Goal: Task Accomplishment & Management: Use online tool/utility

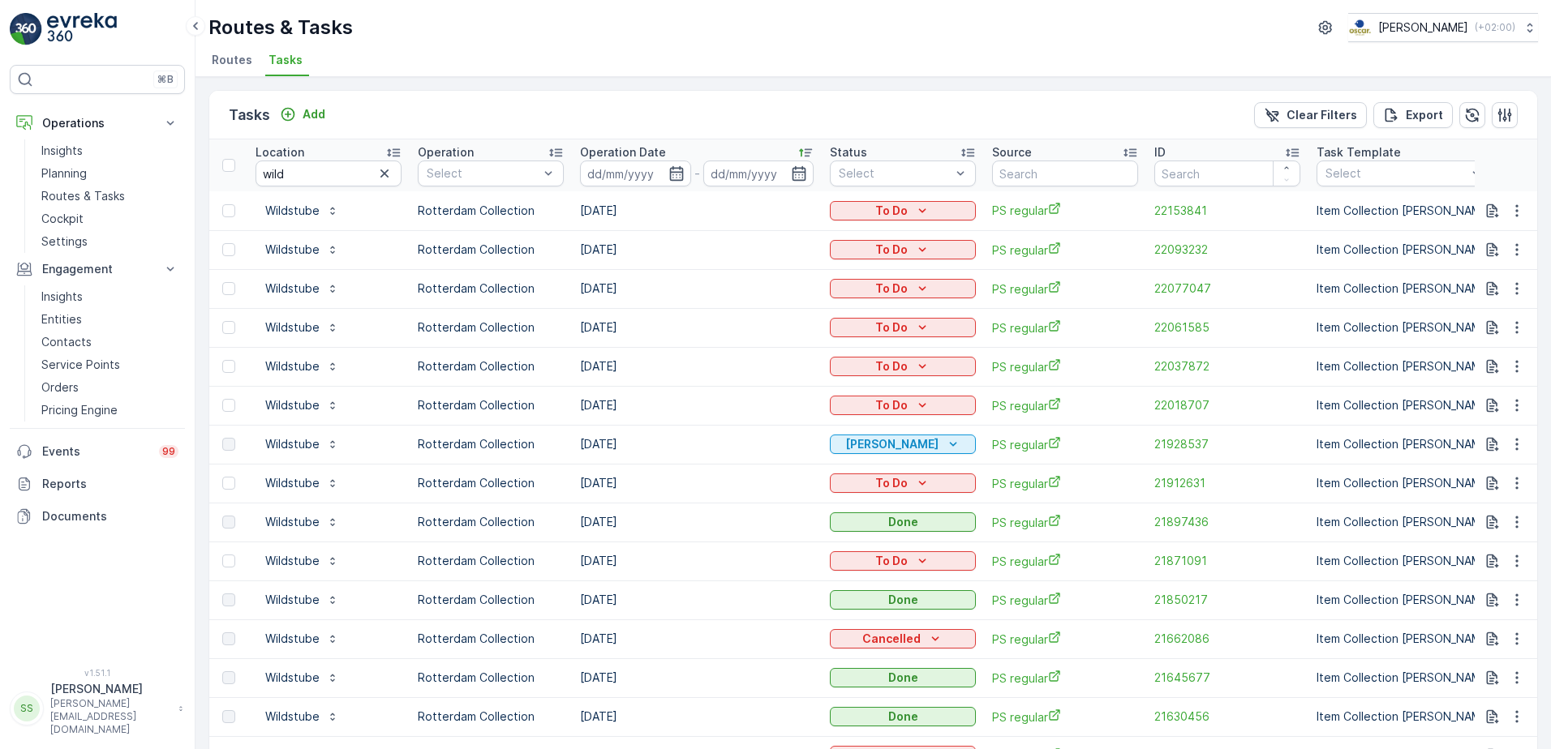
click at [602, 105] on div "Tasks Add Clear Filters Export" at bounding box center [873, 115] width 1328 height 49
drag, startPoint x: 613, startPoint y: 101, endPoint x: 627, endPoint y: 92, distance: 16.4
click at [614, 101] on div "Tasks Add Clear Filters Export" at bounding box center [873, 115] width 1328 height 49
drag, startPoint x: 253, startPoint y: 172, endPoint x: 24, endPoint y: 166, distance: 229.6
click at [80, 171] on div "⌘B Operations Insights Planning Routes & Tasks Cockpit Settings Engagement Insi…" at bounding box center [775, 374] width 1551 height 749
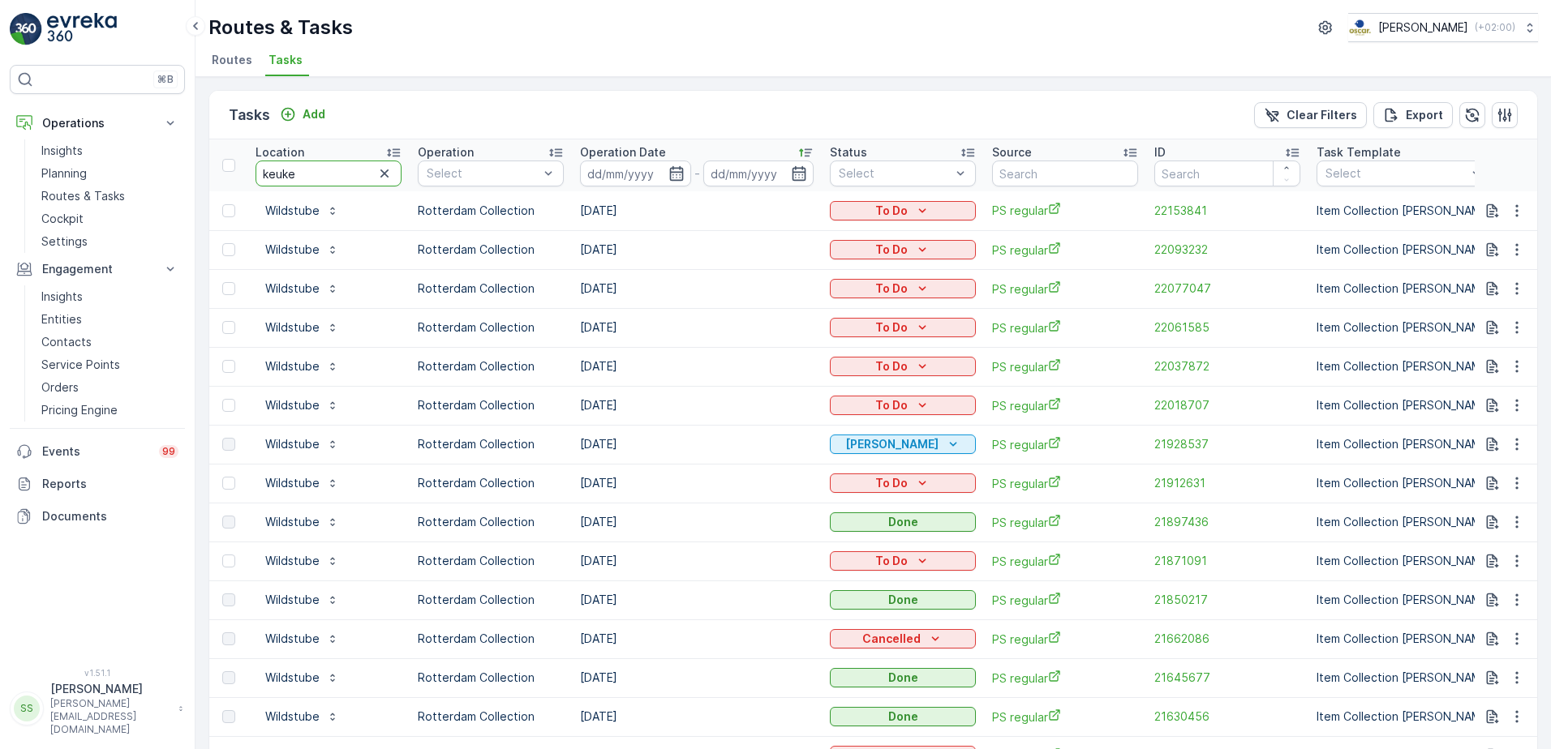
type input "keuken"
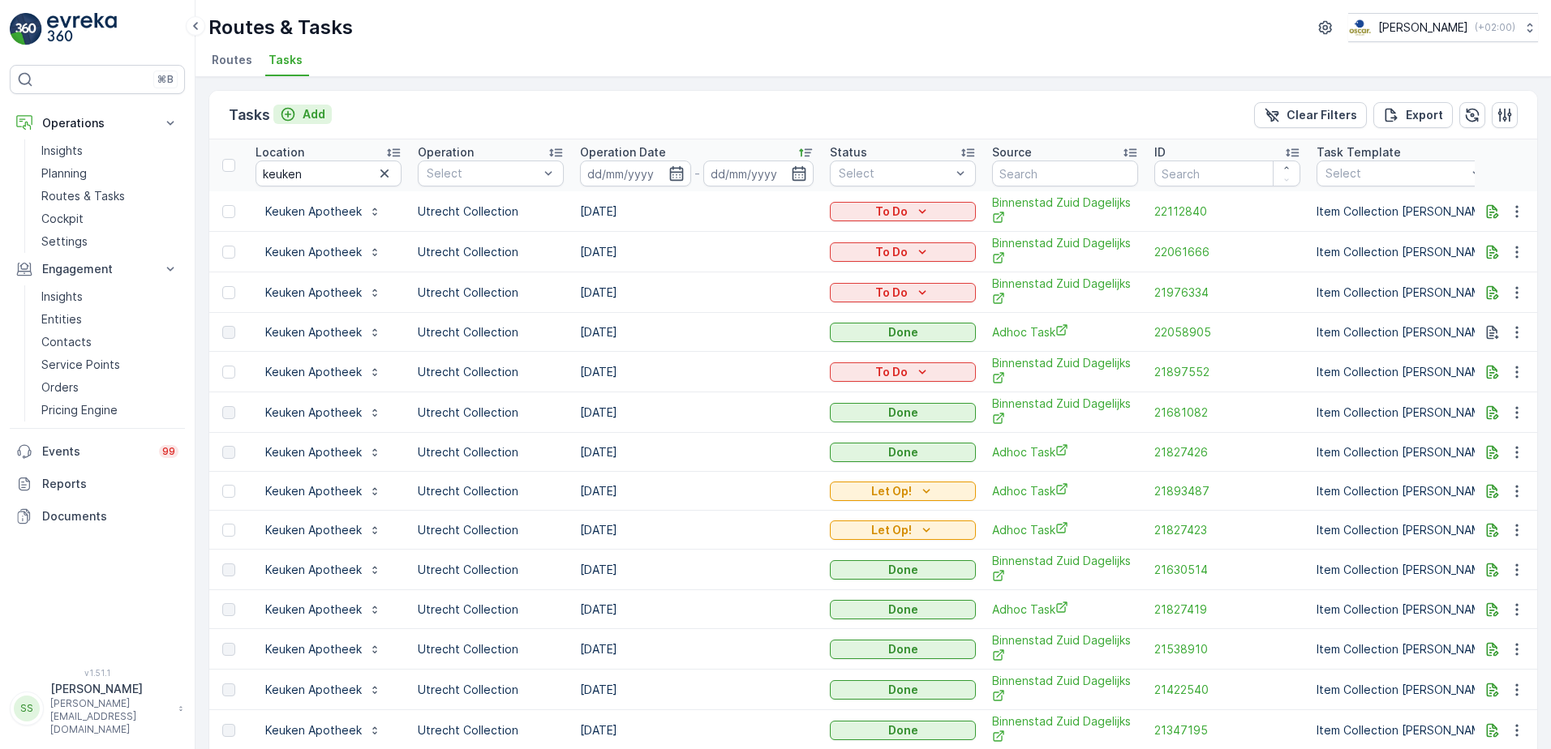
drag, startPoint x: 384, startPoint y: 110, endPoint x: 321, endPoint y: 113, distance: 62.5
click at [379, 110] on div "Tasks Add Clear Filters Export" at bounding box center [873, 115] width 1328 height 49
click at [321, 113] on p "Add" at bounding box center [313, 114] width 23 height 16
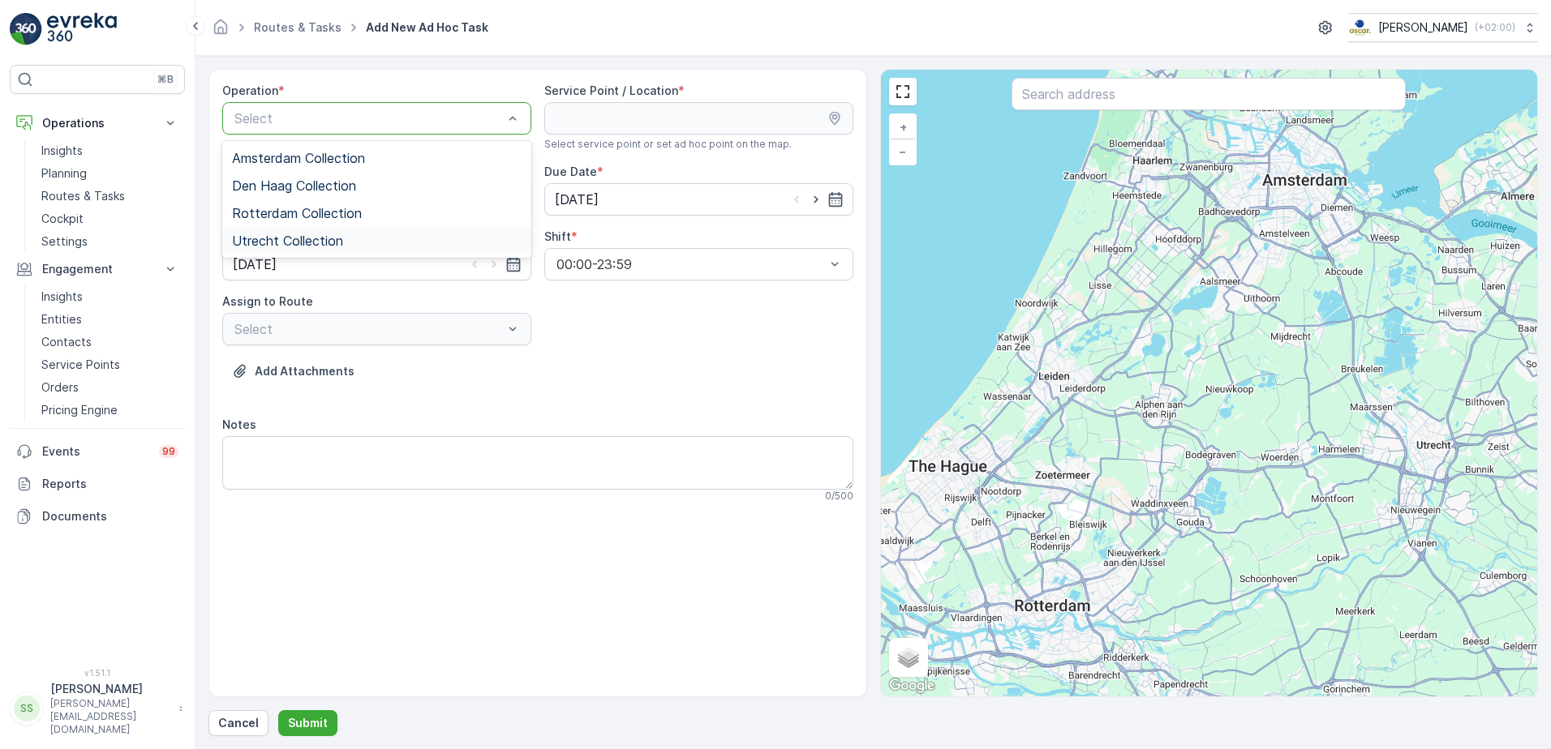
click at [286, 241] on span "Utrecht Collection" at bounding box center [287, 241] width 111 height 15
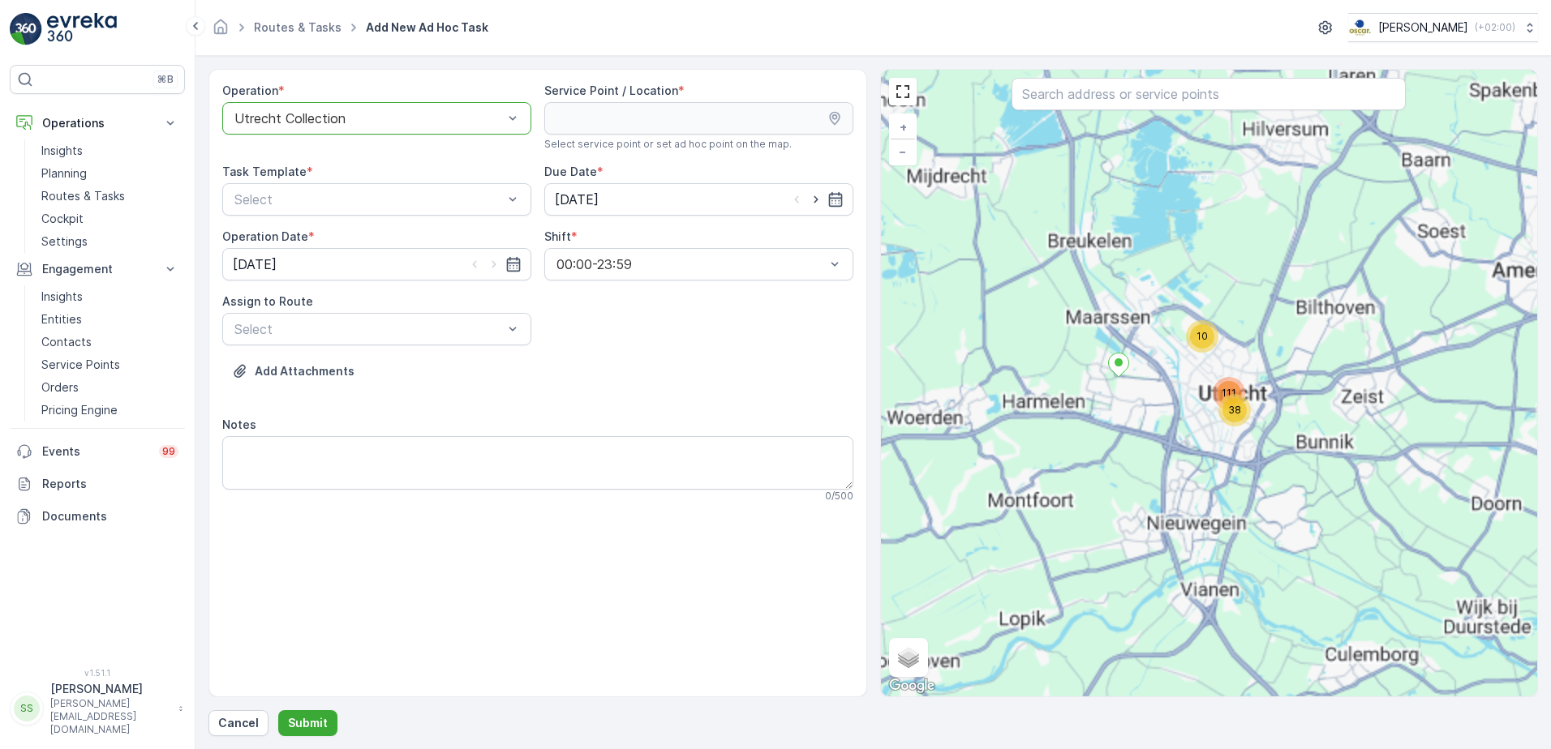
click at [550, 82] on div "Operation * option Utrecht Collection, selected. Utrecht Collection Service Poi…" at bounding box center [537, 383] width 658 height 628
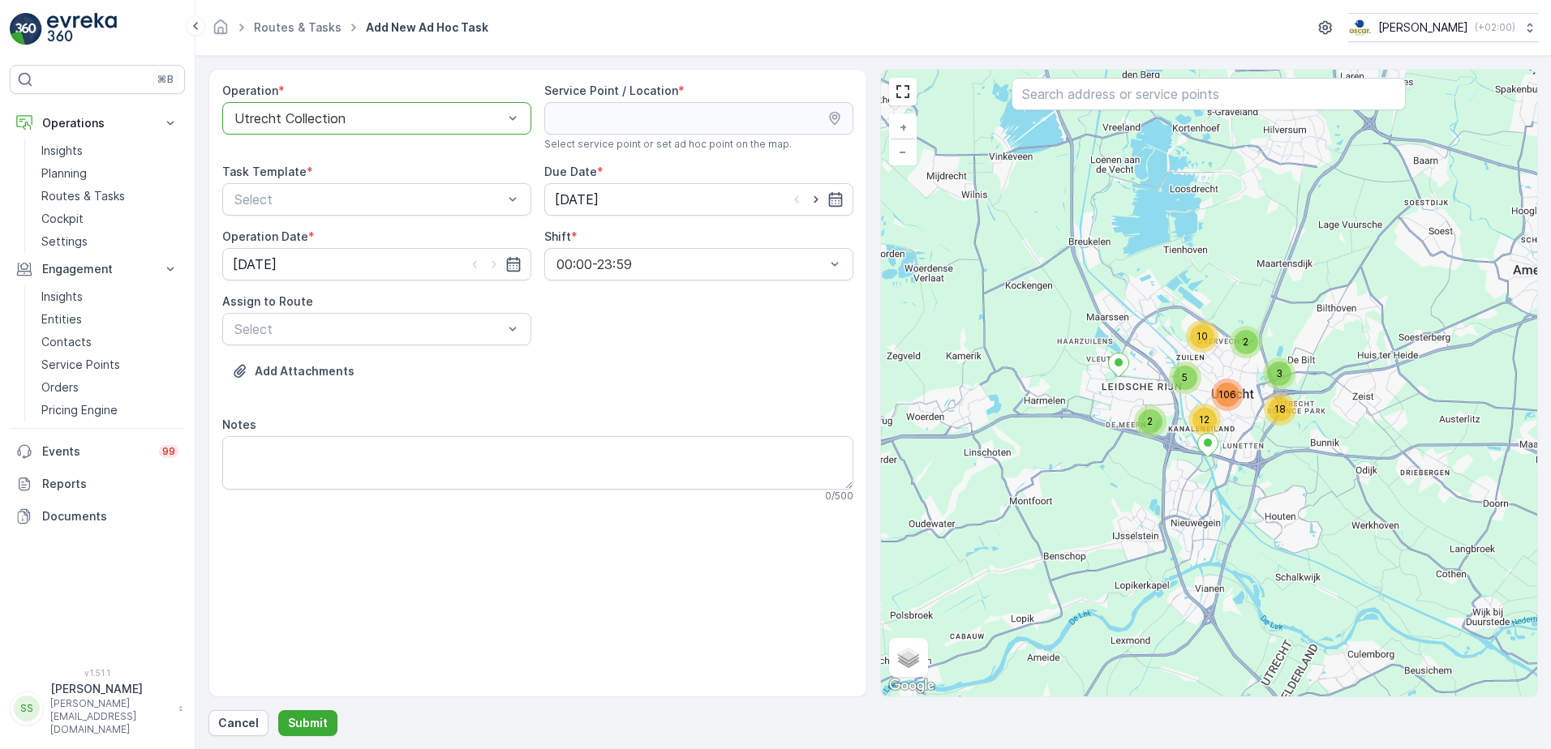
drag, startPoint x: 1045, startPoint y: 98, endPoint x: 1032, endPoint y: 95, distance: 13.4
click at [1041, 96] on input "text" at bounding box center [1208, 94] width 394 height 32
type input "keuken"
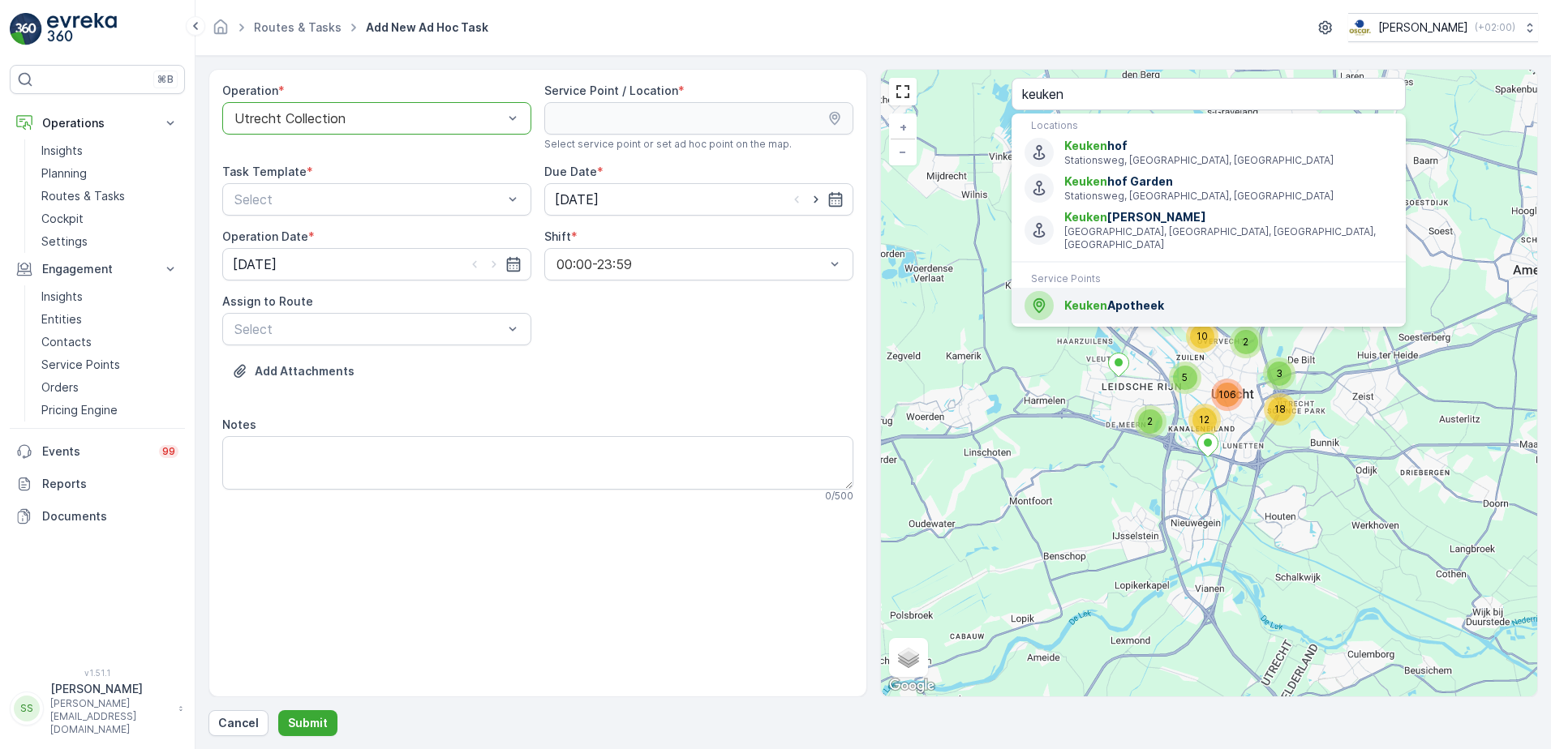
click at [1105, 298] on span "Keuken Apotheek" at bounding box center [1228, 306] width 328 height 16
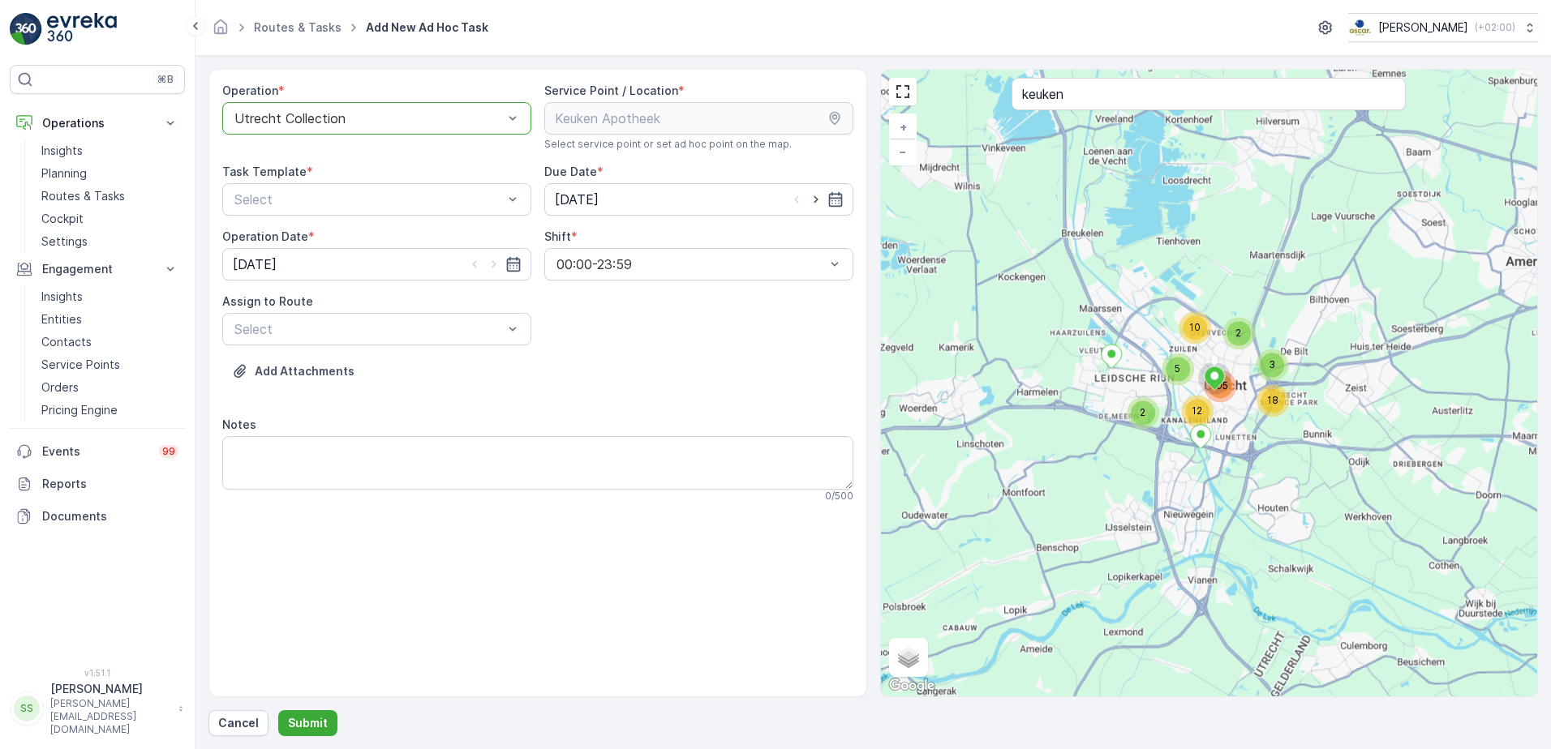
click at [612, 358] on div "Add Attachments" at bounding box center [537, 380] width 631 height 45
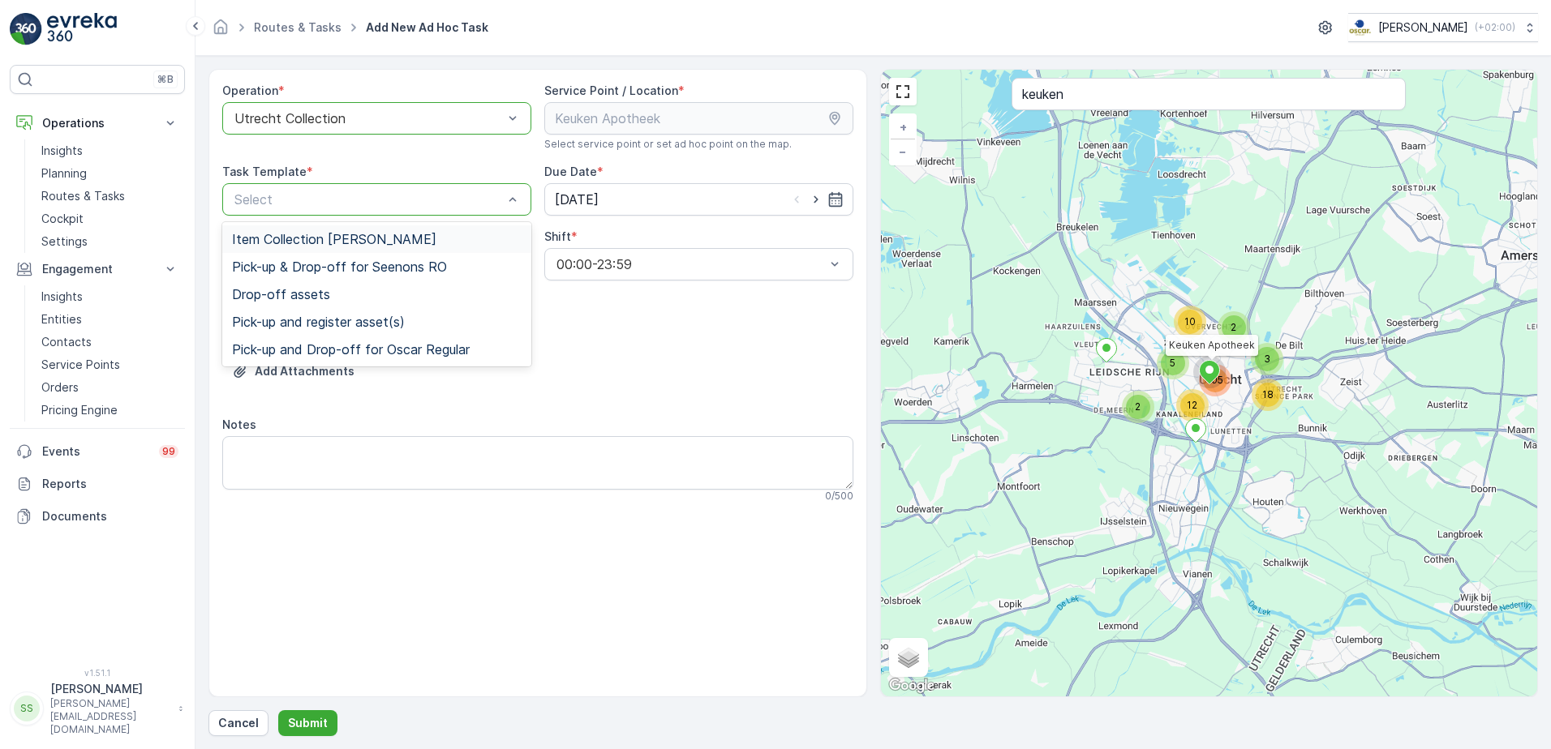
click at [310, 187] on div "Select" at bounding box center [376, 199] width 309 height 32
click at [269, 238] on span "Item Collection [PERSON_NAME]" at bounding box center [334, 239] width 204 height 15
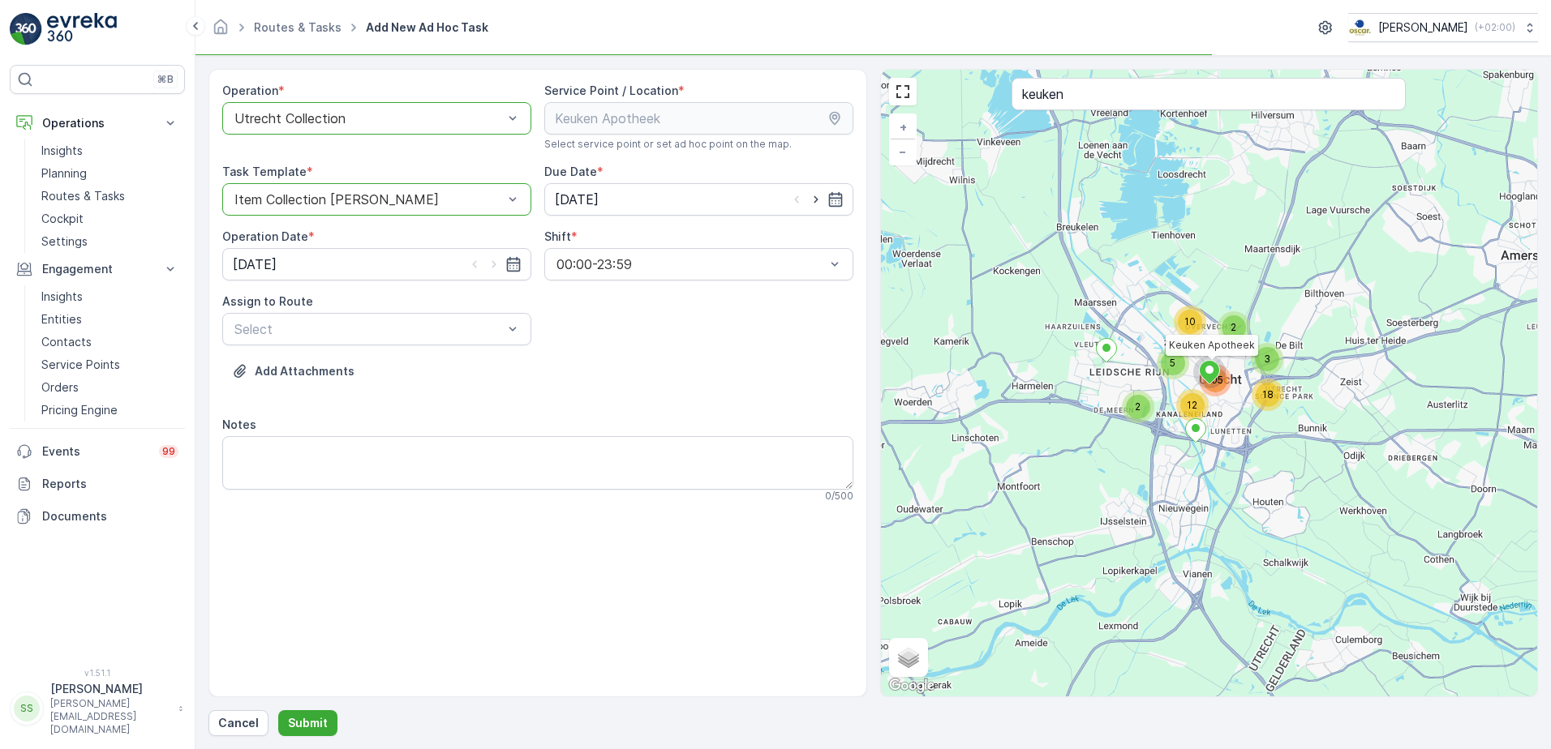
click at [693, 369] on div "Add Attachments" at bounding box center [537, 380] width 631 height 45
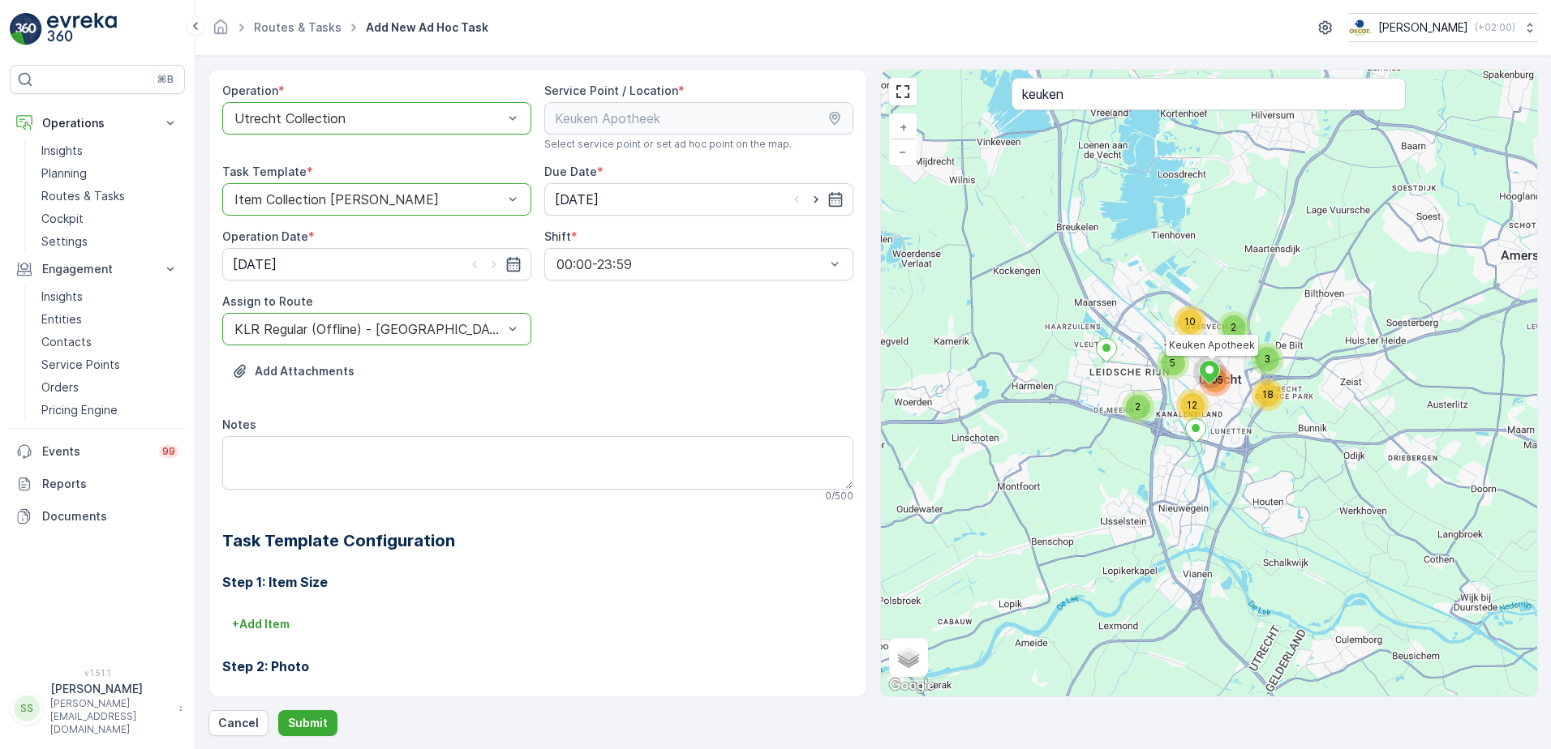
click at [384, 342] on div "KLR Regular (Offline) - [GEOGRAPHIC_DATA]" at bounding box center [376, 329] width 309 height 32
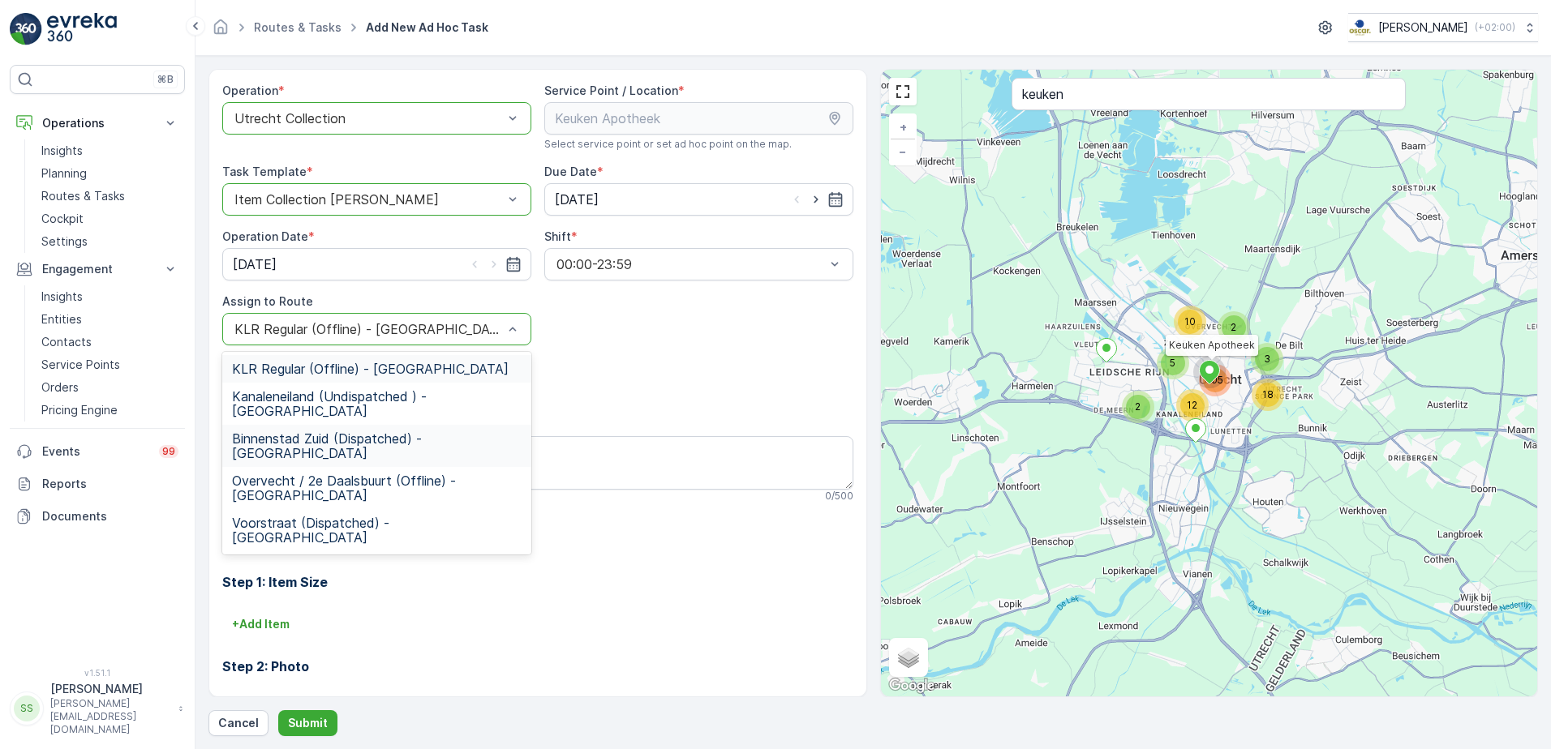
click at [290, 425] on div "Binnenstad Zuid (Dispatched) - [GEOGRAPHIC_DATA]" at bounding box center [376, 446] width 309 height 42
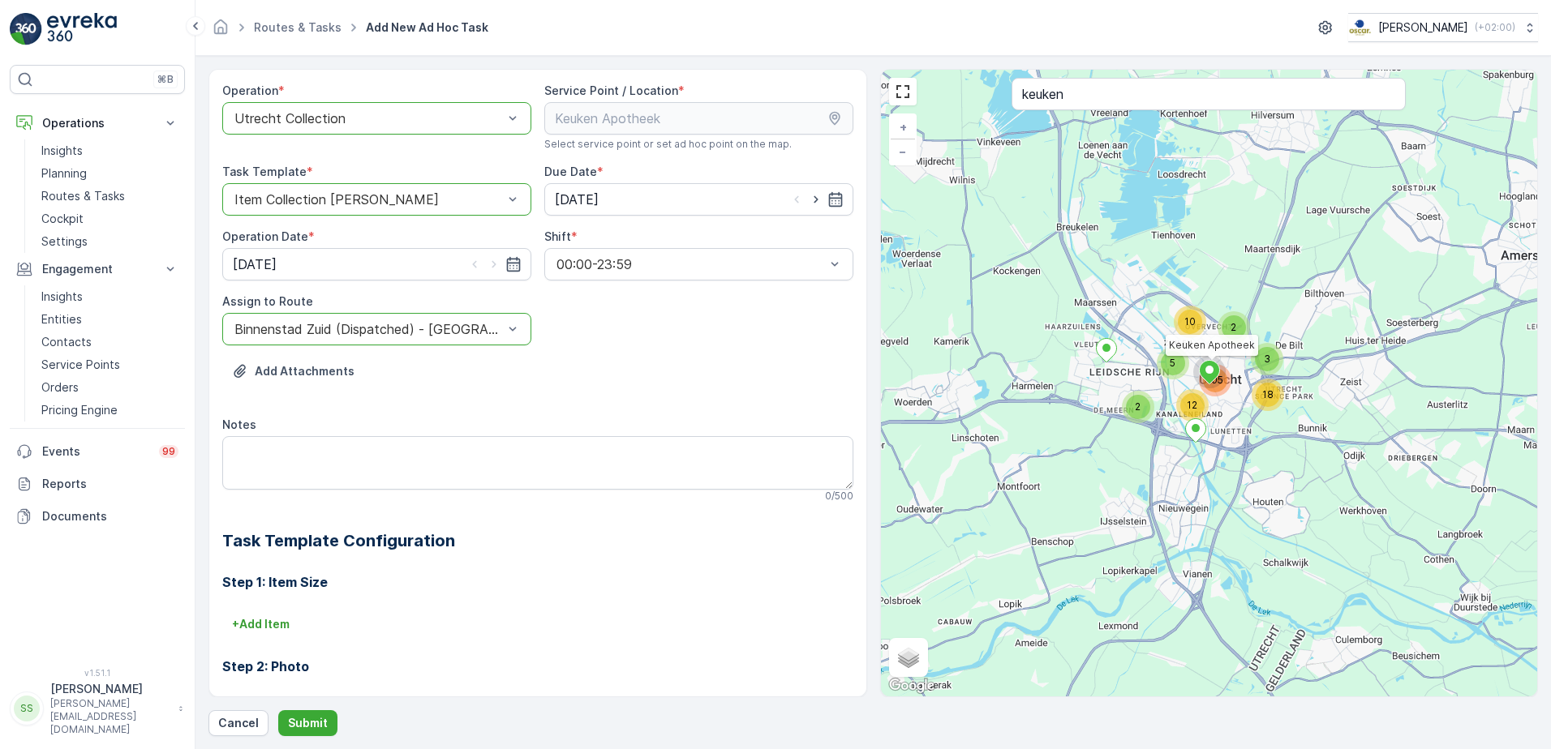
click at [714, 308] on div "Operation * option Utrecht Collection, selected. Utrecht Collection Service Poi…" at bounding box center [537, 485] width 631 height 804
click at [314, 724] on p "Submit" at bounding box center [308, 723] width 40 height 16
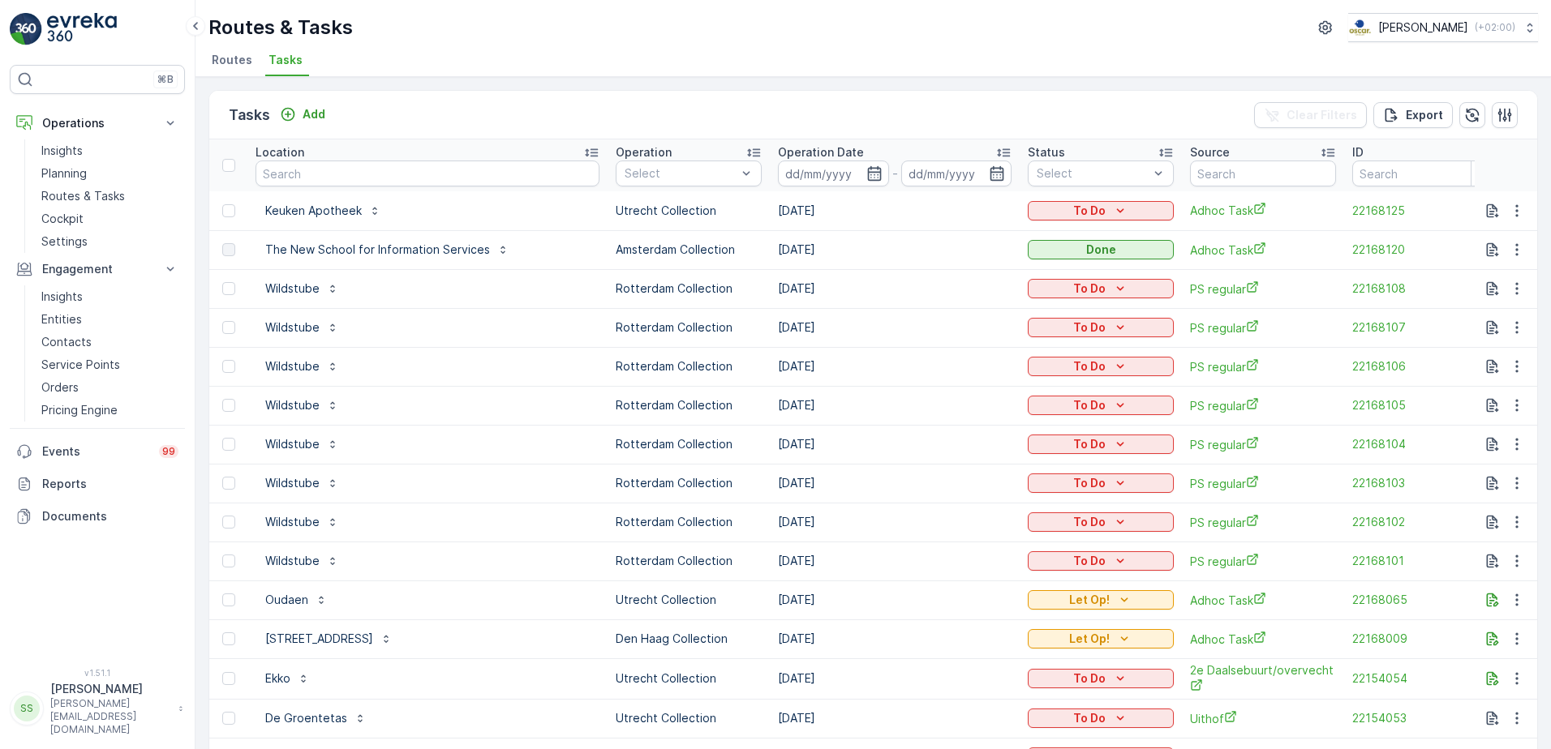
drag, startPoint x: 308, startPoint y: 214, endPoint x: 684, endPoint y: 218, distance: 375.5
click at [308, 214] on p "Keuken Apotheek" at bounding box center [313, 211] width 97 height 16
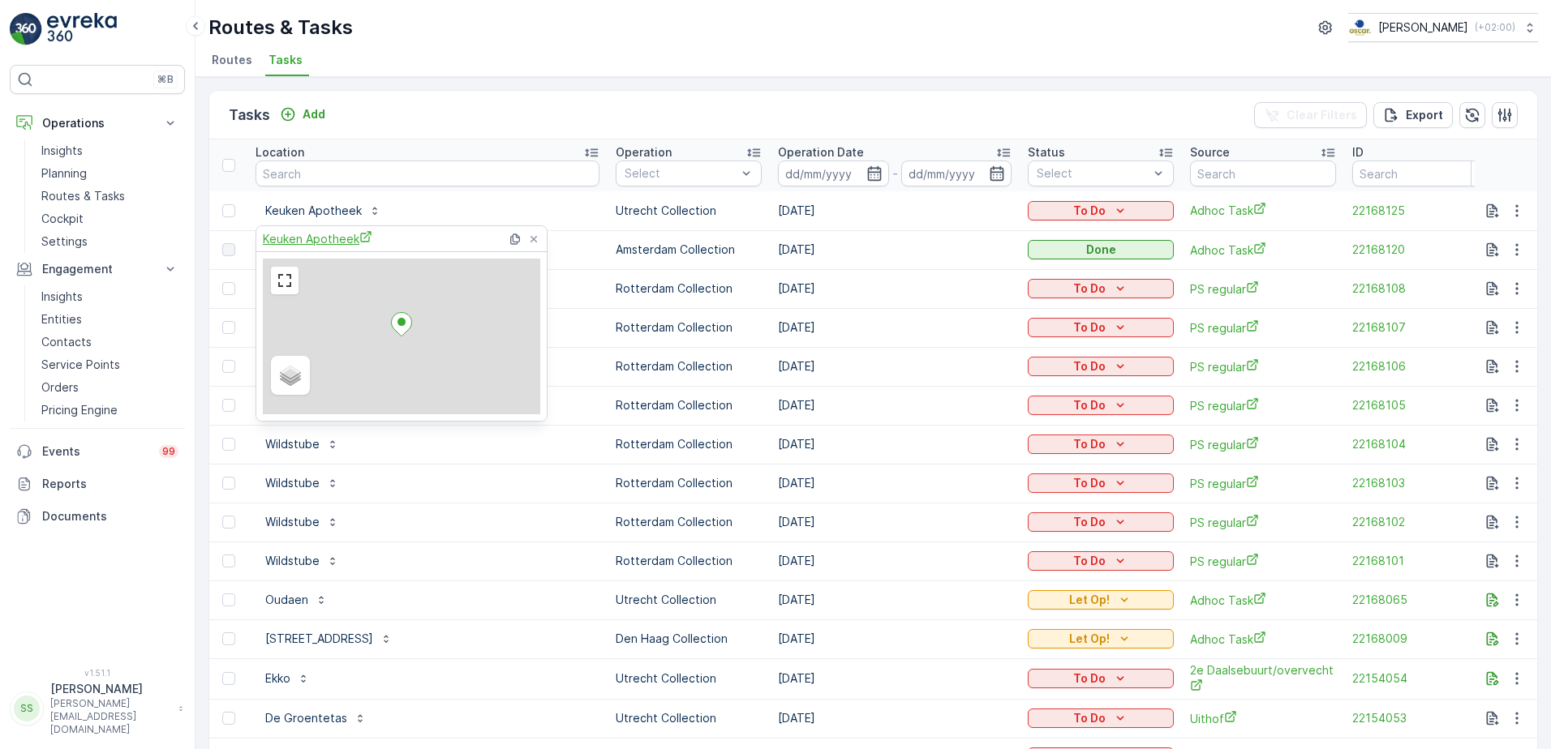
click at [291, 238] on span "Keuken Apotheek" at bounding box center [317, 238] width 109 height 17
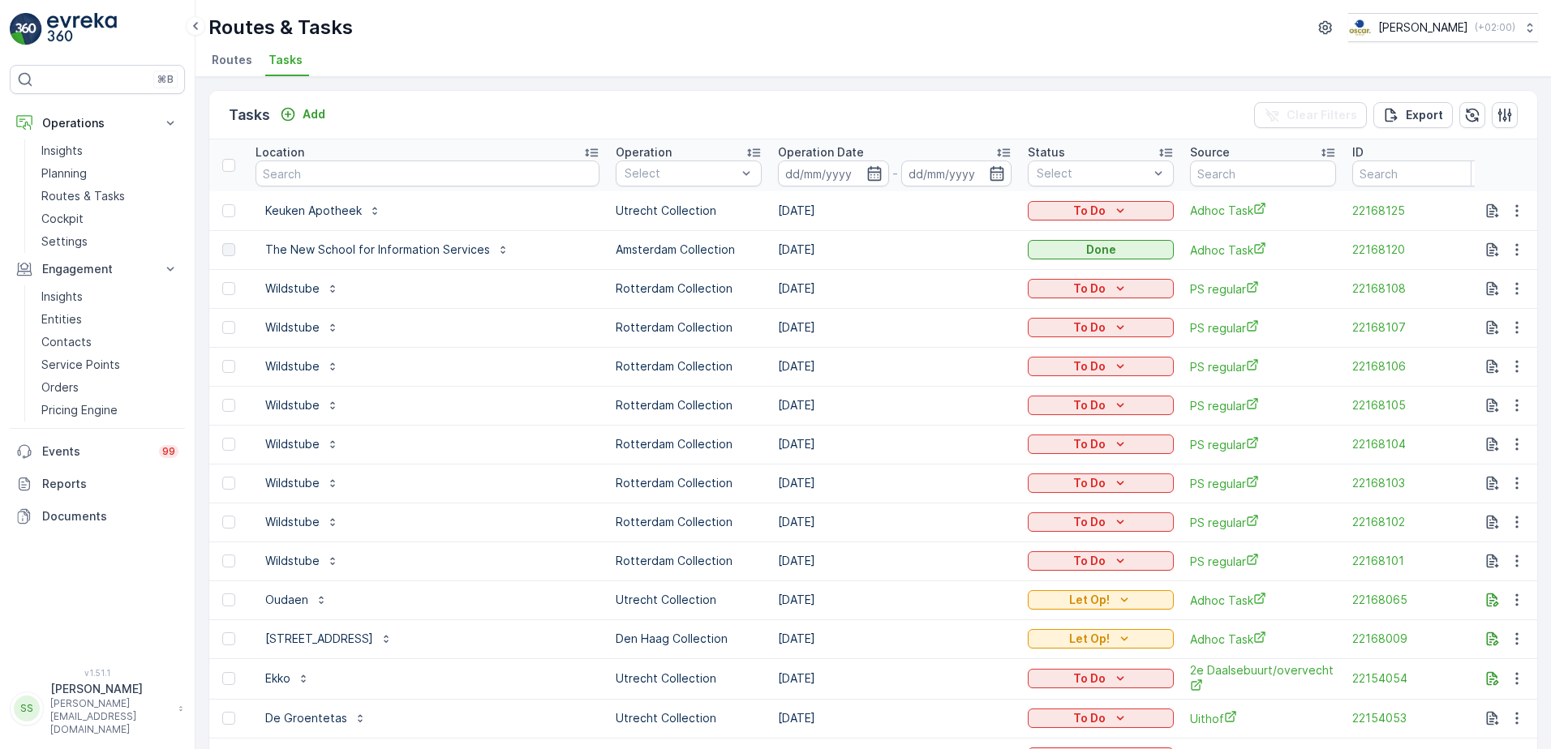
click at [543, 99] on div "Tasks Add Clear Filters Export" at bounding box center [873, 115] width 1328 height 49
click at [423, 104] on div "Tasks Add Clear Filters Export" at bounding box center [873, 115] width 1328 height 49
drag, startPoint x: 380, startPoint y: 117, endPoint x: 505, endPoint y: 106, distance: 126.1
click at [505, 106] on div "Tasks Add Clear Filters Export" at bounding box center [873, 115] width 1328 height 49
click at [502, 110] on div "Tasks Add Clear Filters Export" at bounding box center [873, 115] width 1328 height 49
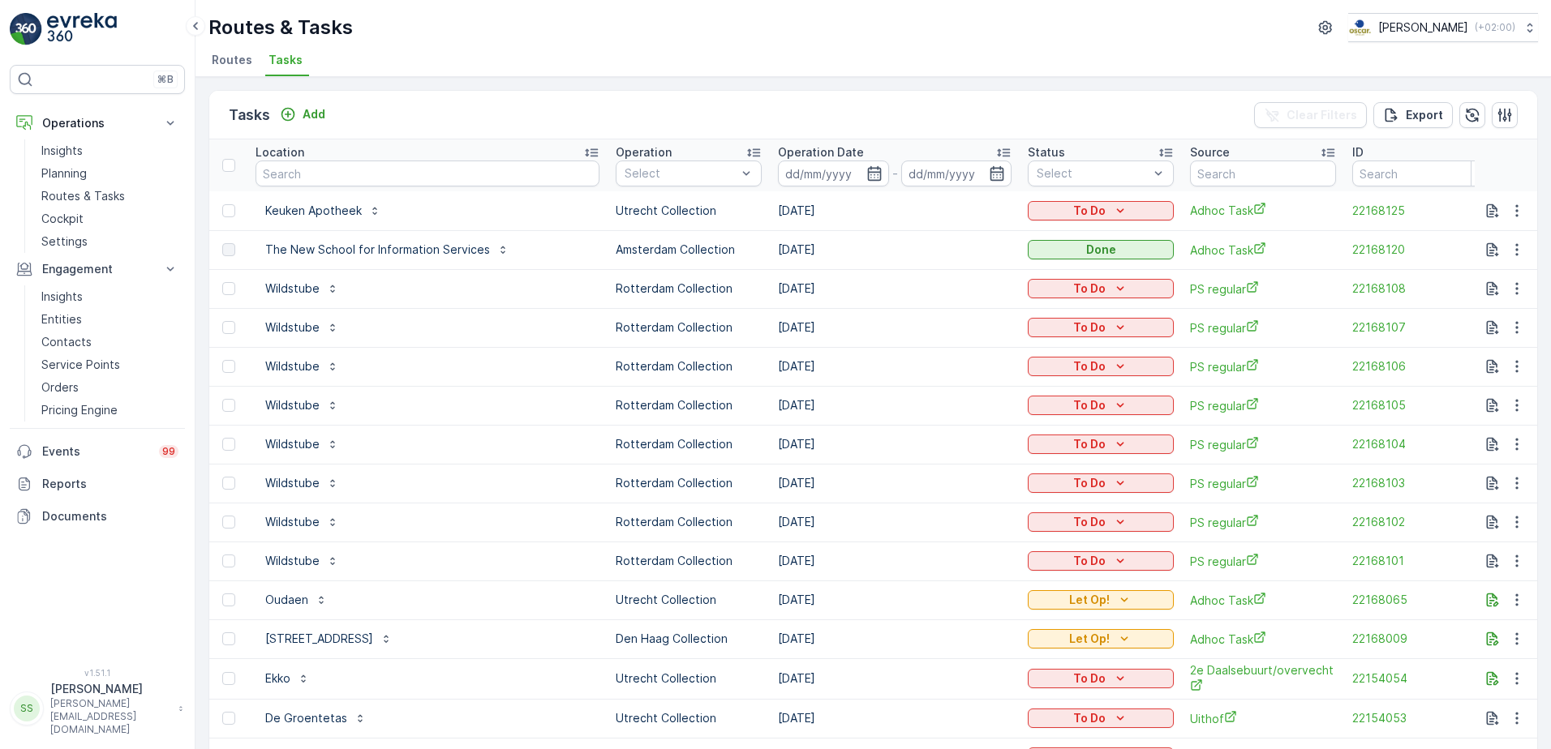
click at [491, 101] on div "Tasks Add Clear Filters Export" at bounding box center [873, 115] width 1328 height 49
click at [401, 115] on div "Tasks Add Clear Filters Export" at bounding box center [873, 115] width 1328 height 49
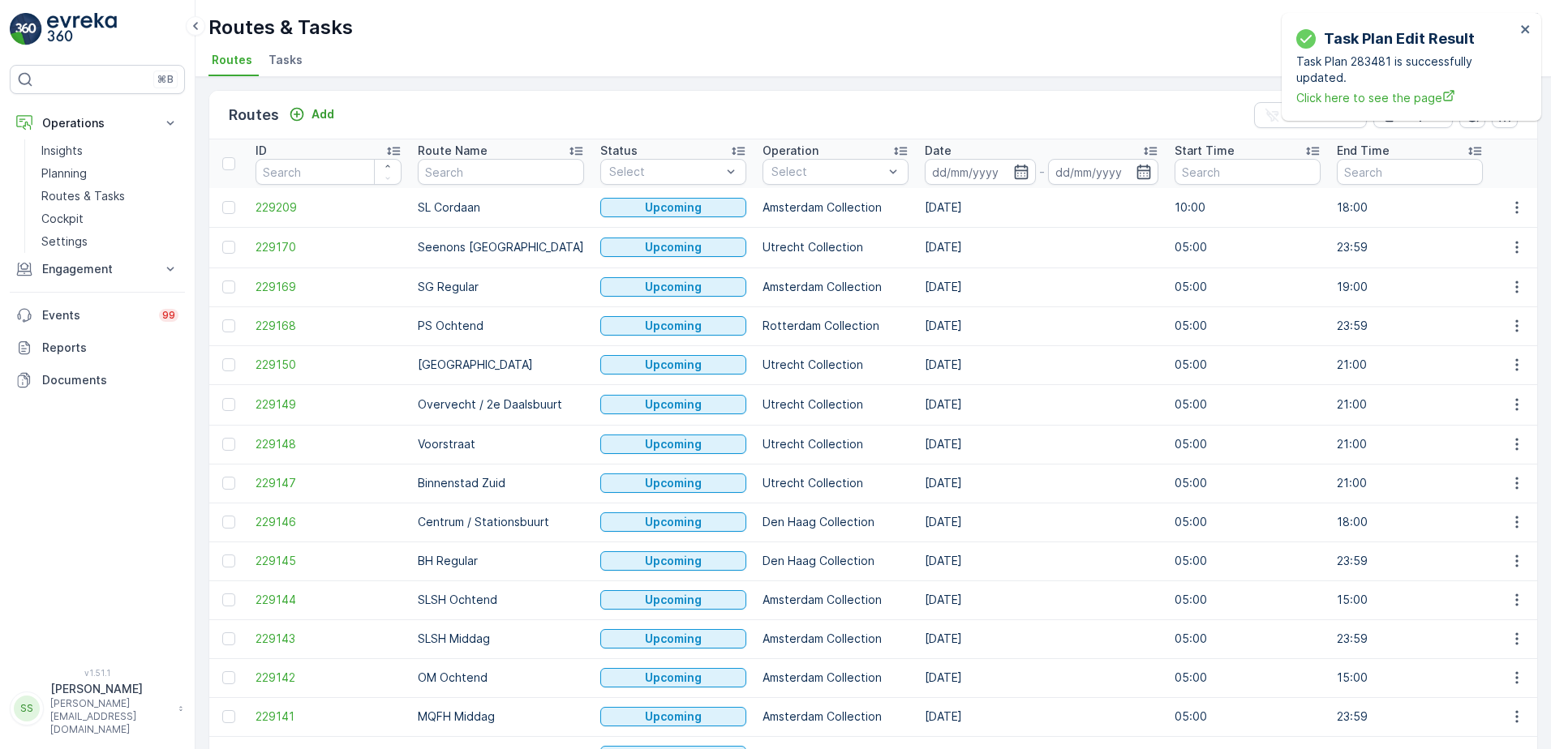
click at [441, 107] on div "Routes Add Clear Filters Export" at bounding box center [873, 115] width 1328 height 49
click at [315, 114] on p "Add" at bounding box center [322, 114] width 23 height 16
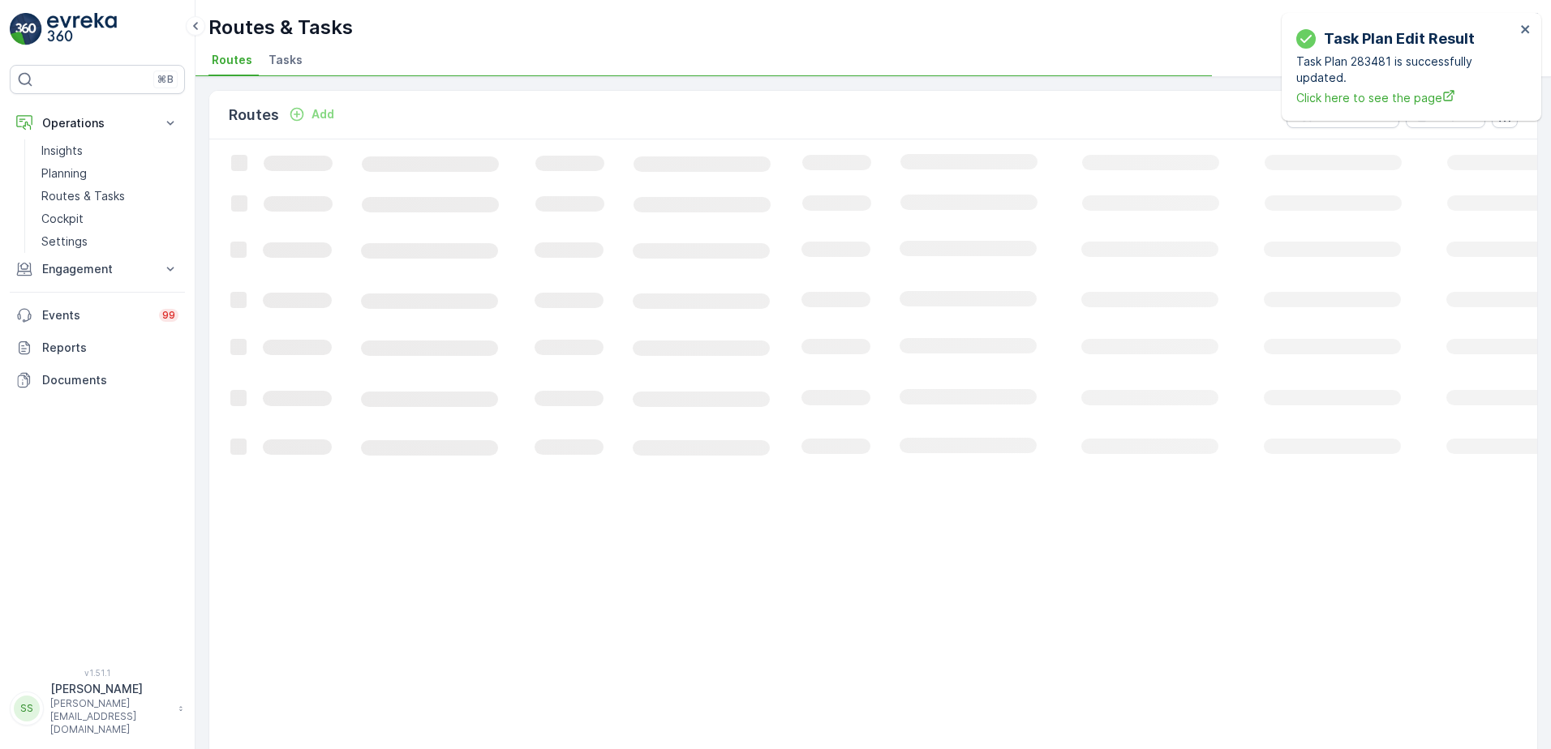
click at [757, 109] on div "Routes Add Clear Filters Export" at bounding box center [873, 115] width 1328 height 49
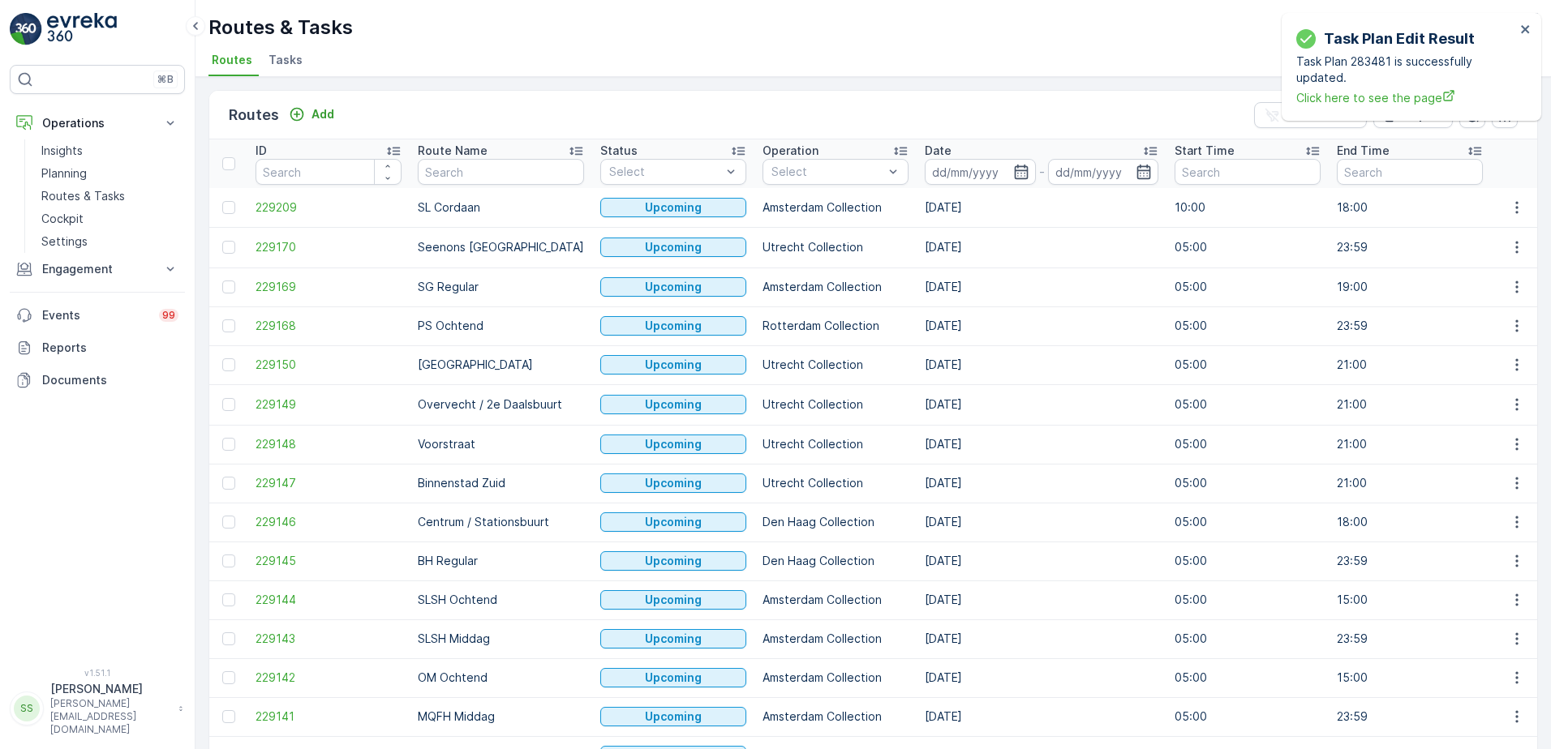
click at [944, 171] on input at bounding box center [979, 172] width 111 height 26
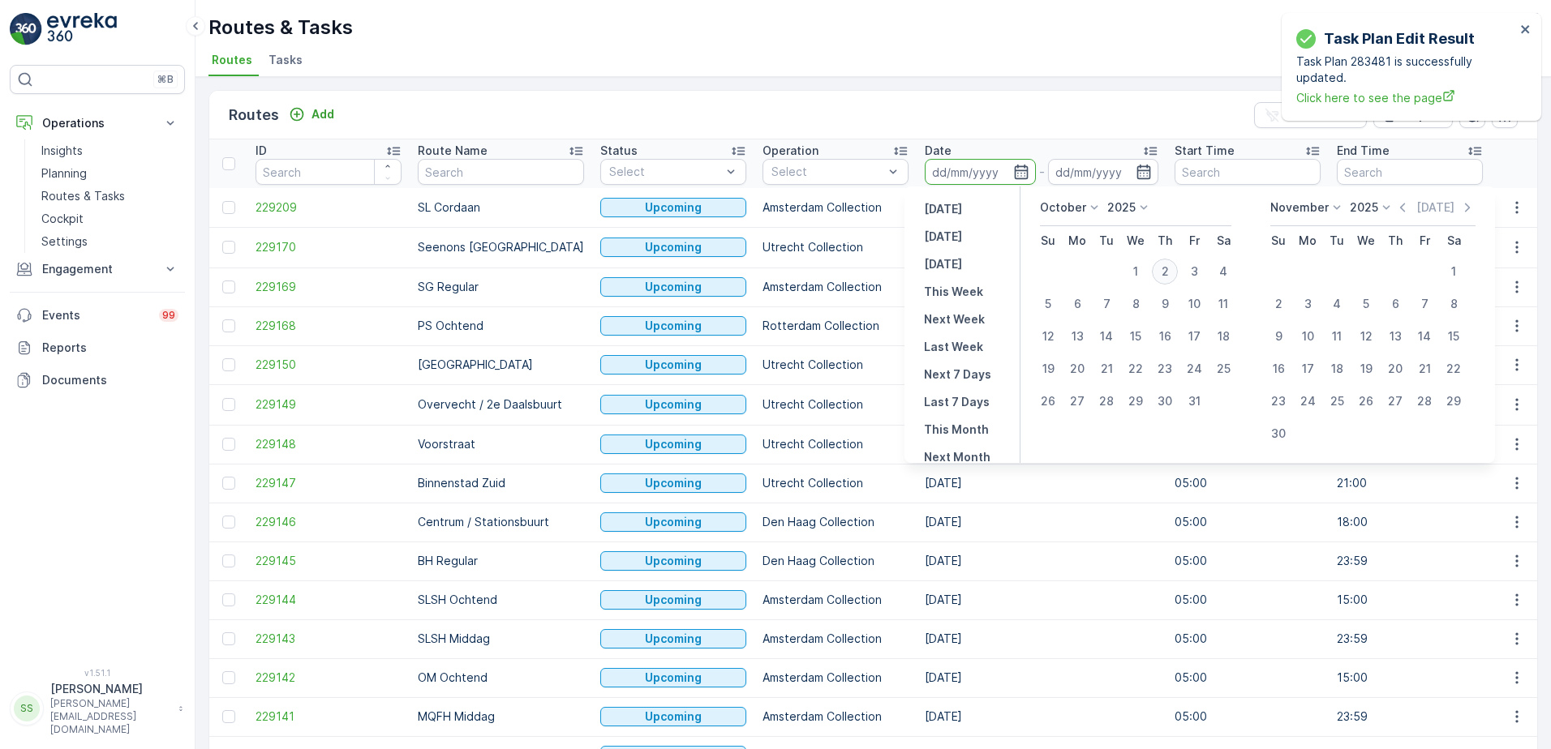
click at [1165, 269] on div "2" at bounding box center [1165, 272] width 26 height 26
type input "[DATE]"
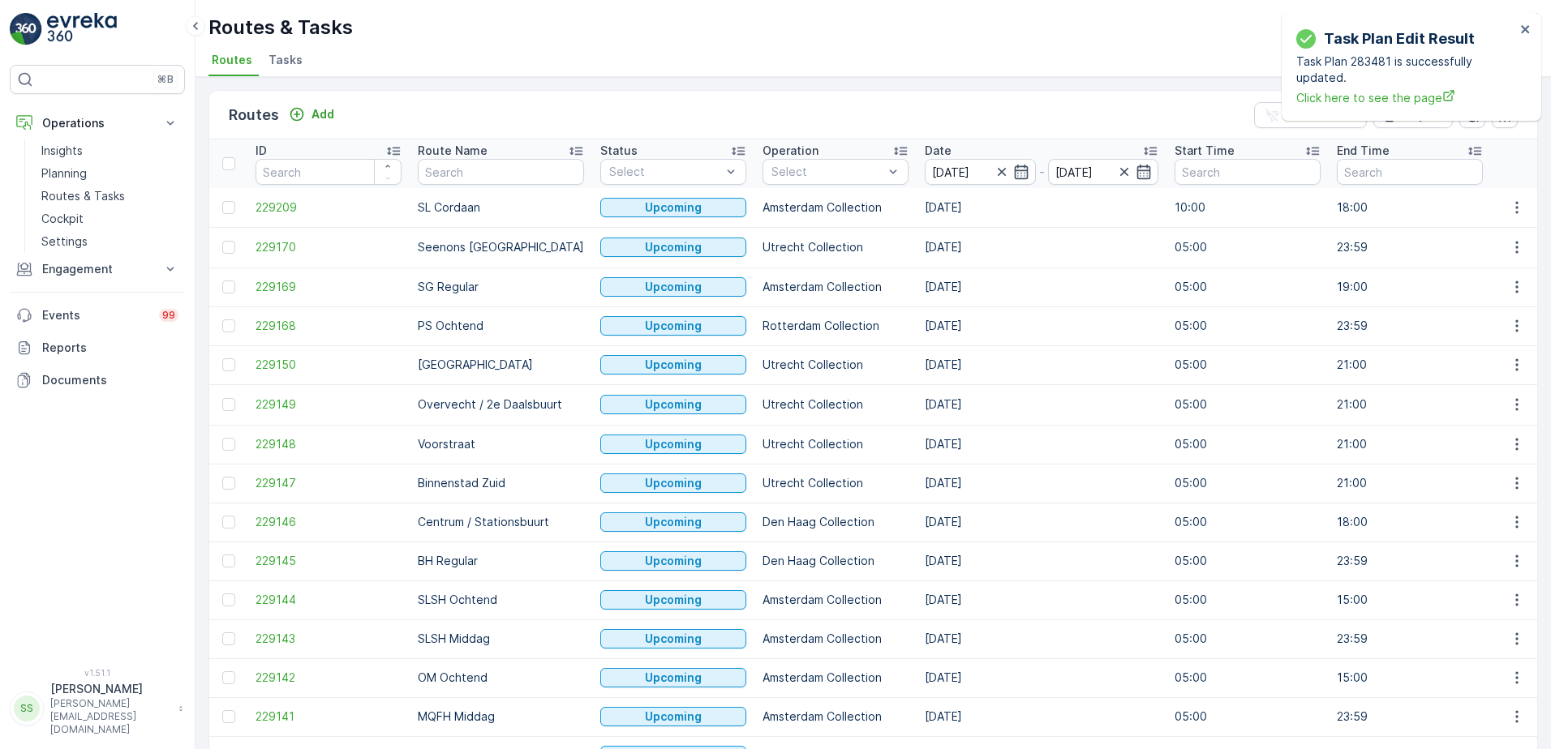
type input "[DATE]"
click at [1036, 134] on div "Routes Add Clear Filters Export" at bounding box center [873, 115] width 1328 height 49
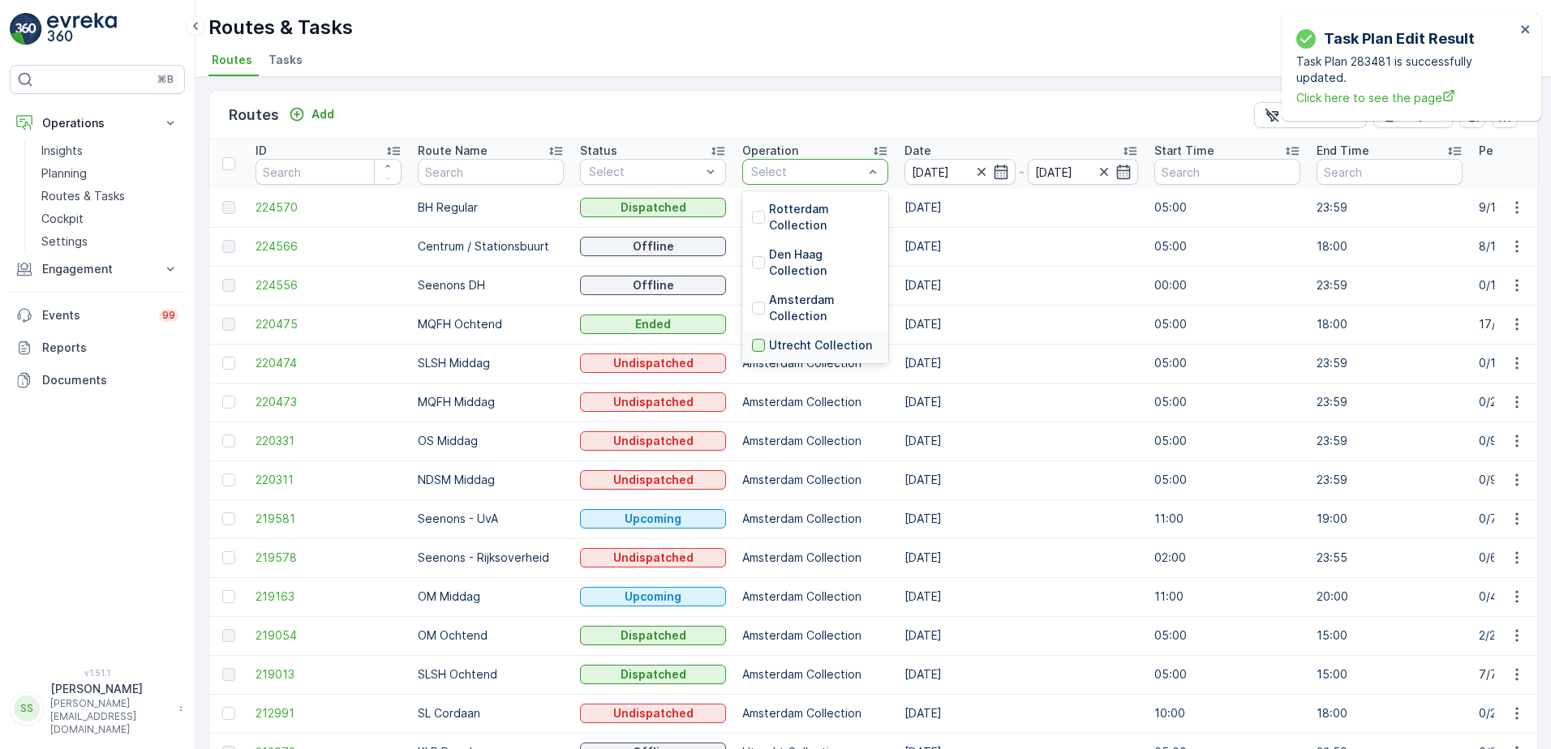
click at [761, 348] on div at bounding box center [758, 345] width 13 height 13
click at [813, 105] on div "Routes Add Clear Filters Export" at bounding box center [873, 115] width 1328 height 49
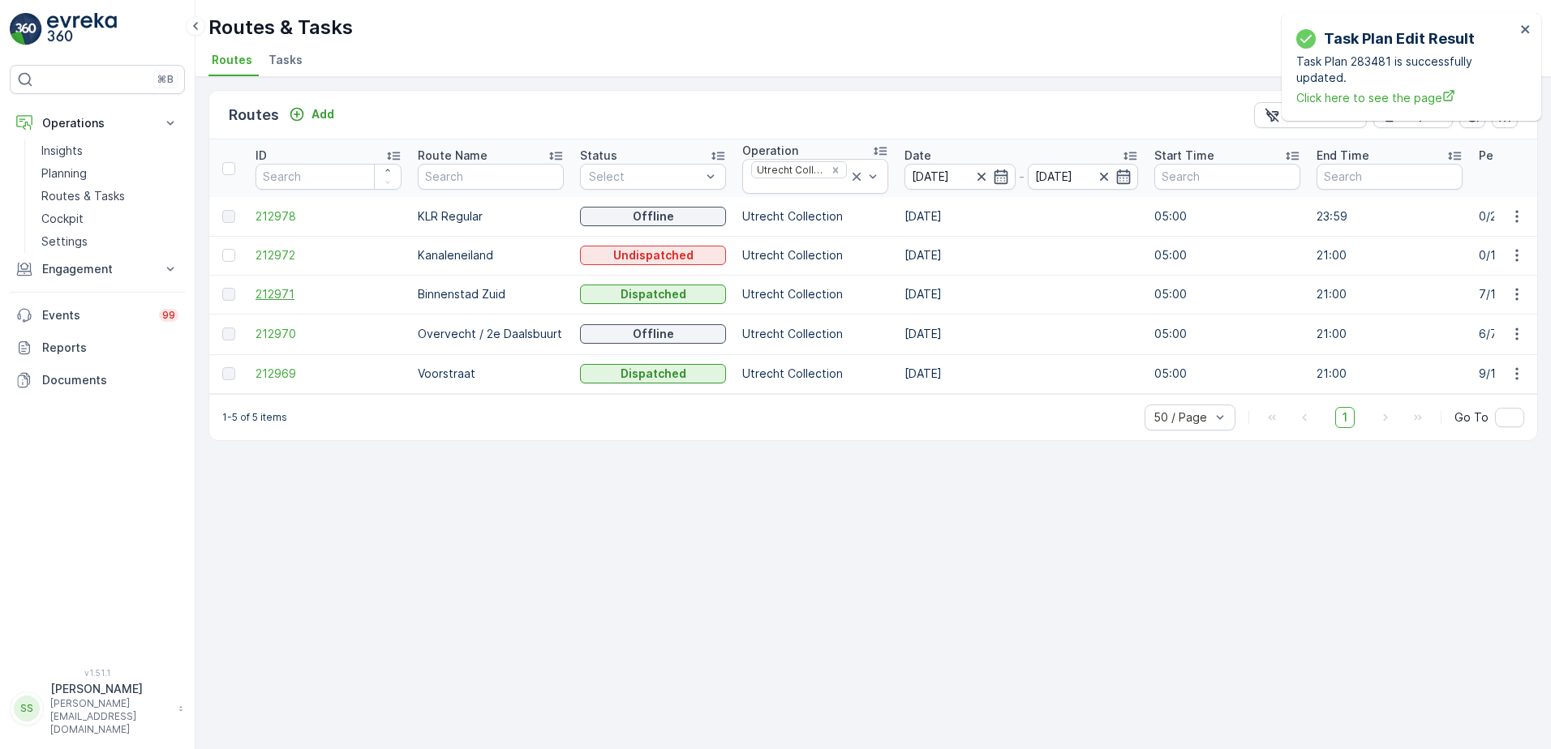
click at [265, 294] on span "212971" at bounding box center [328, 294] width 146 height 16
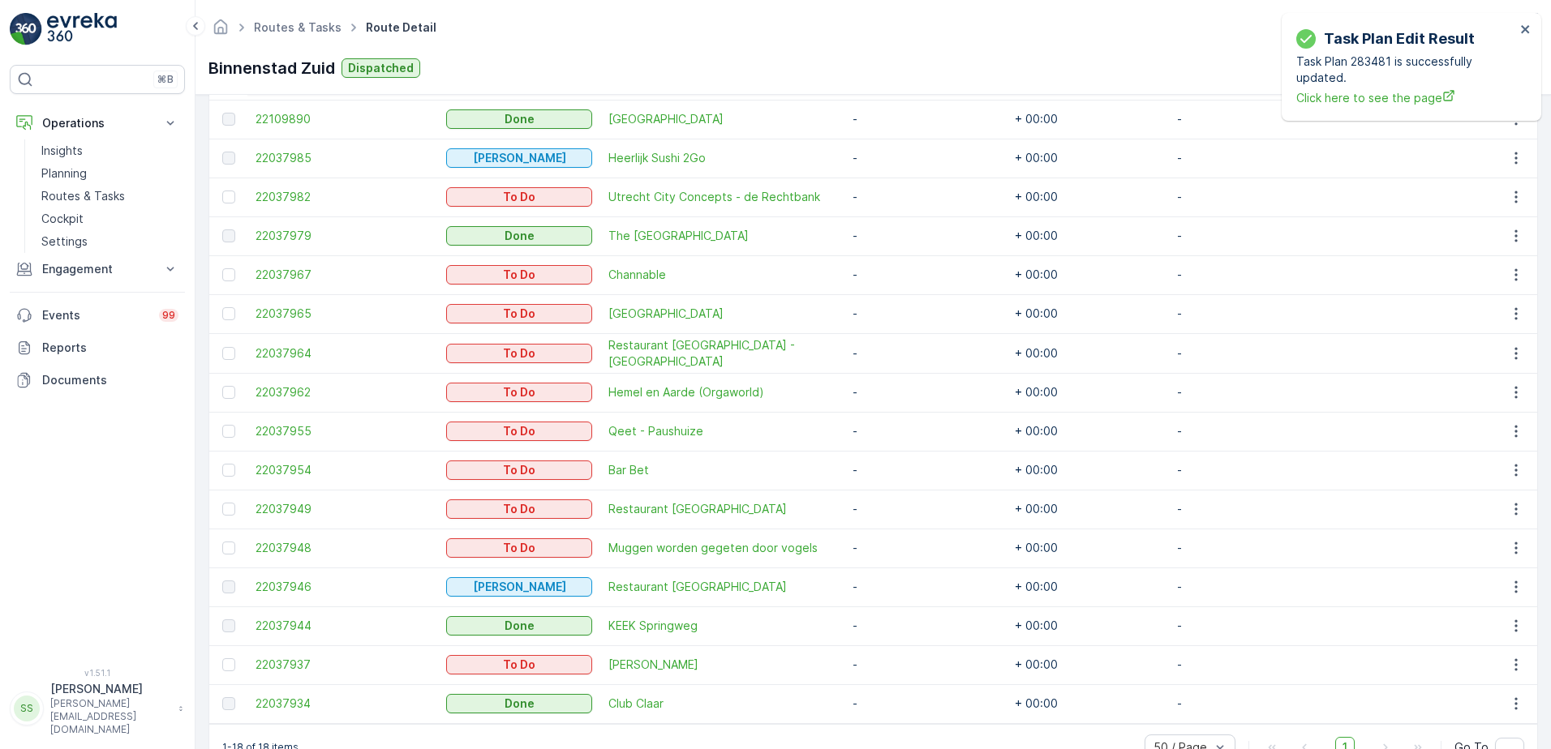
scroll to position [606, 0]
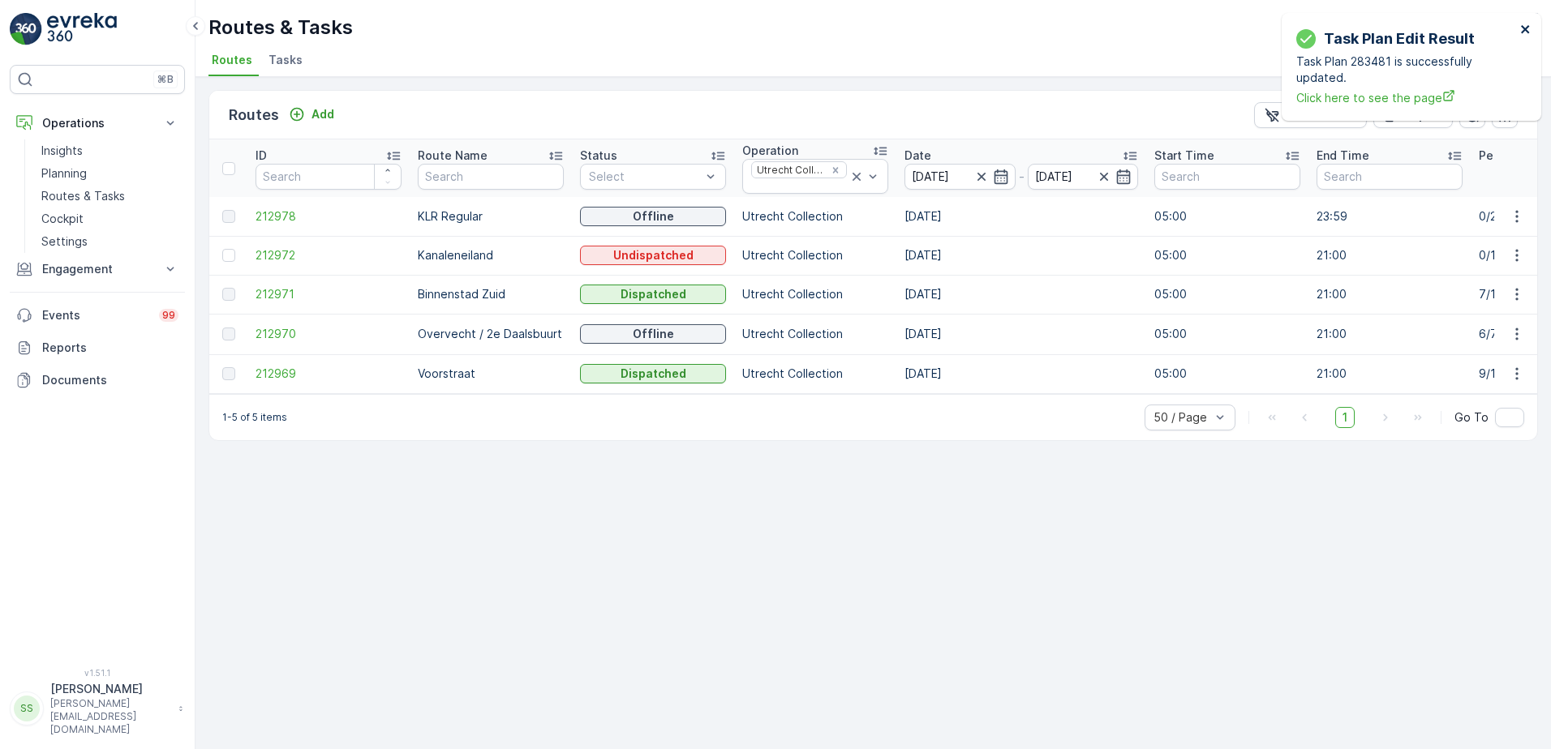
click at [1525, 32] on icon "close" at bounding box center [1525, 29] width 11 height 13
click at [1072, 13] on div "Routes & Tasks Oscar Circulair ( +02:00 )" at bounding box center [872, 27] width 1329 height 29
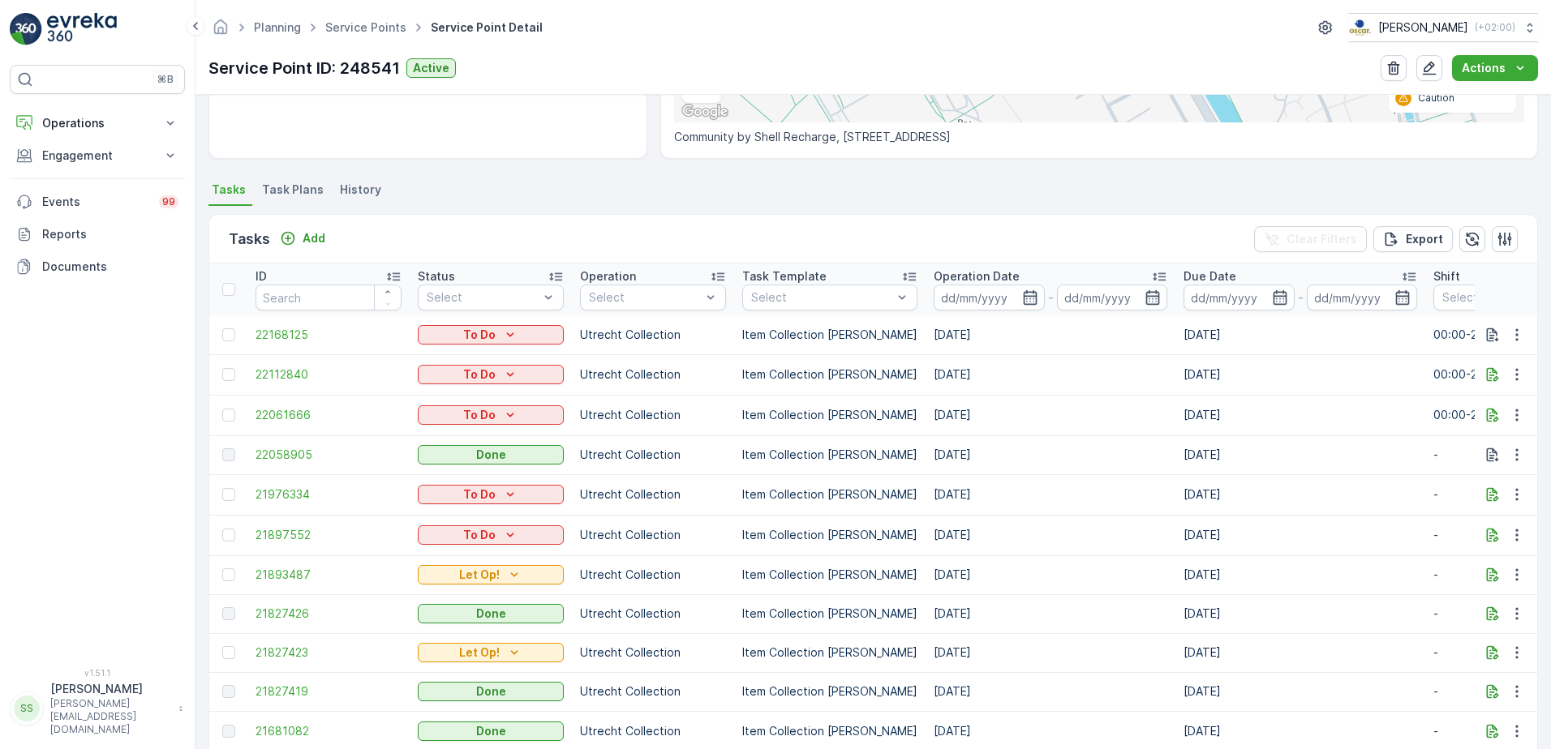
scroll to position [405, 0]
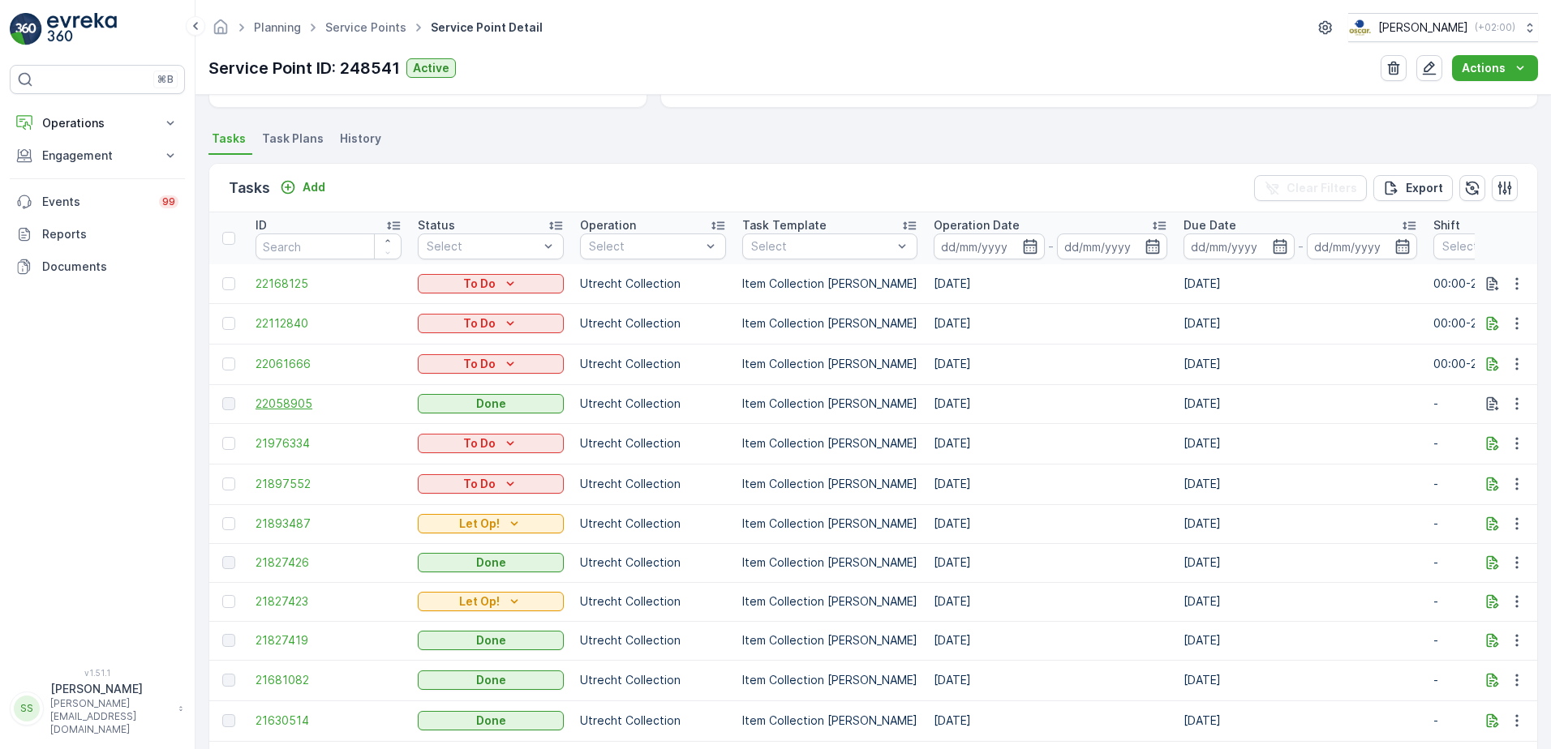
click at [282, 400] on span "22058905" at bounding box center [328, 404] width 146 height 16
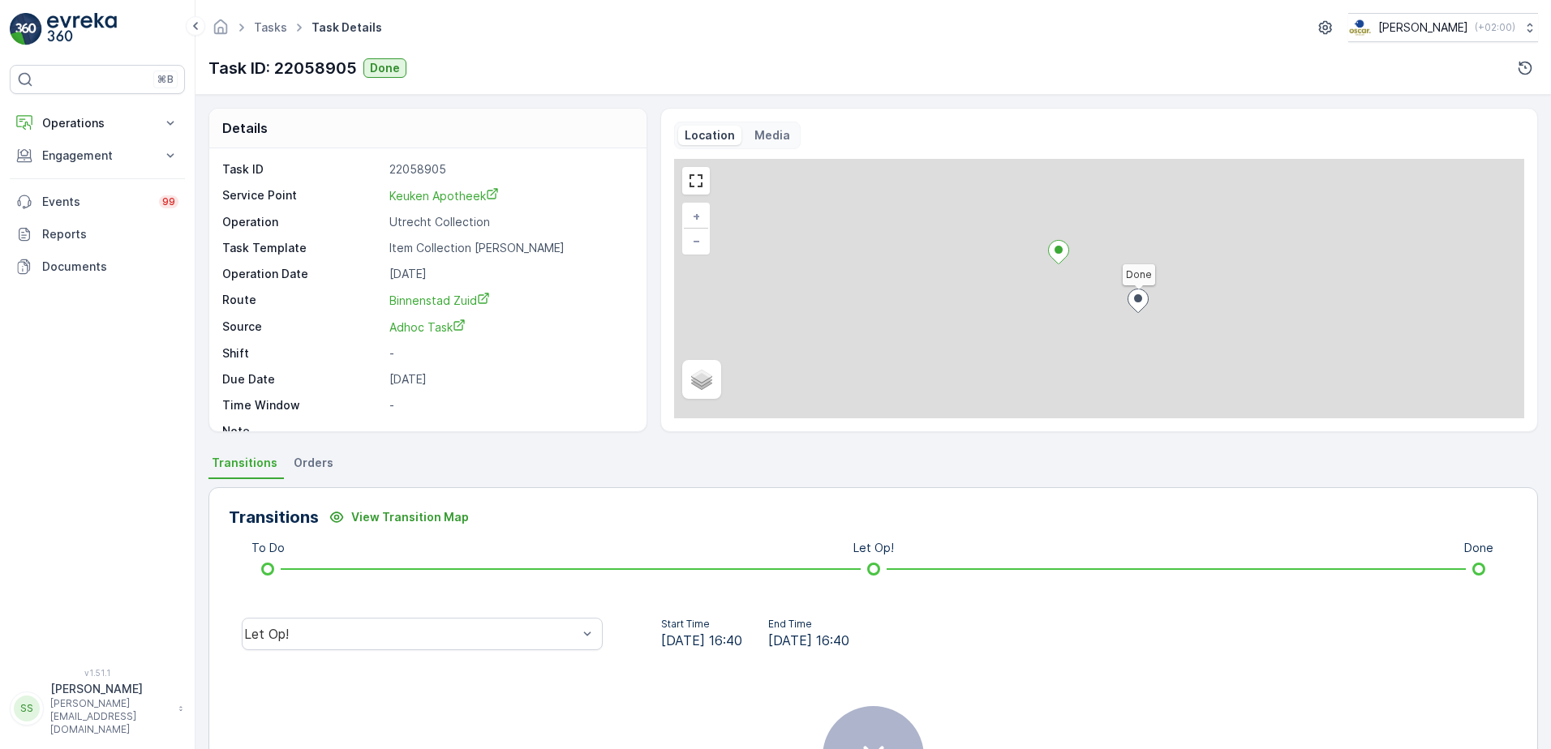
scroll to position [192, 0]
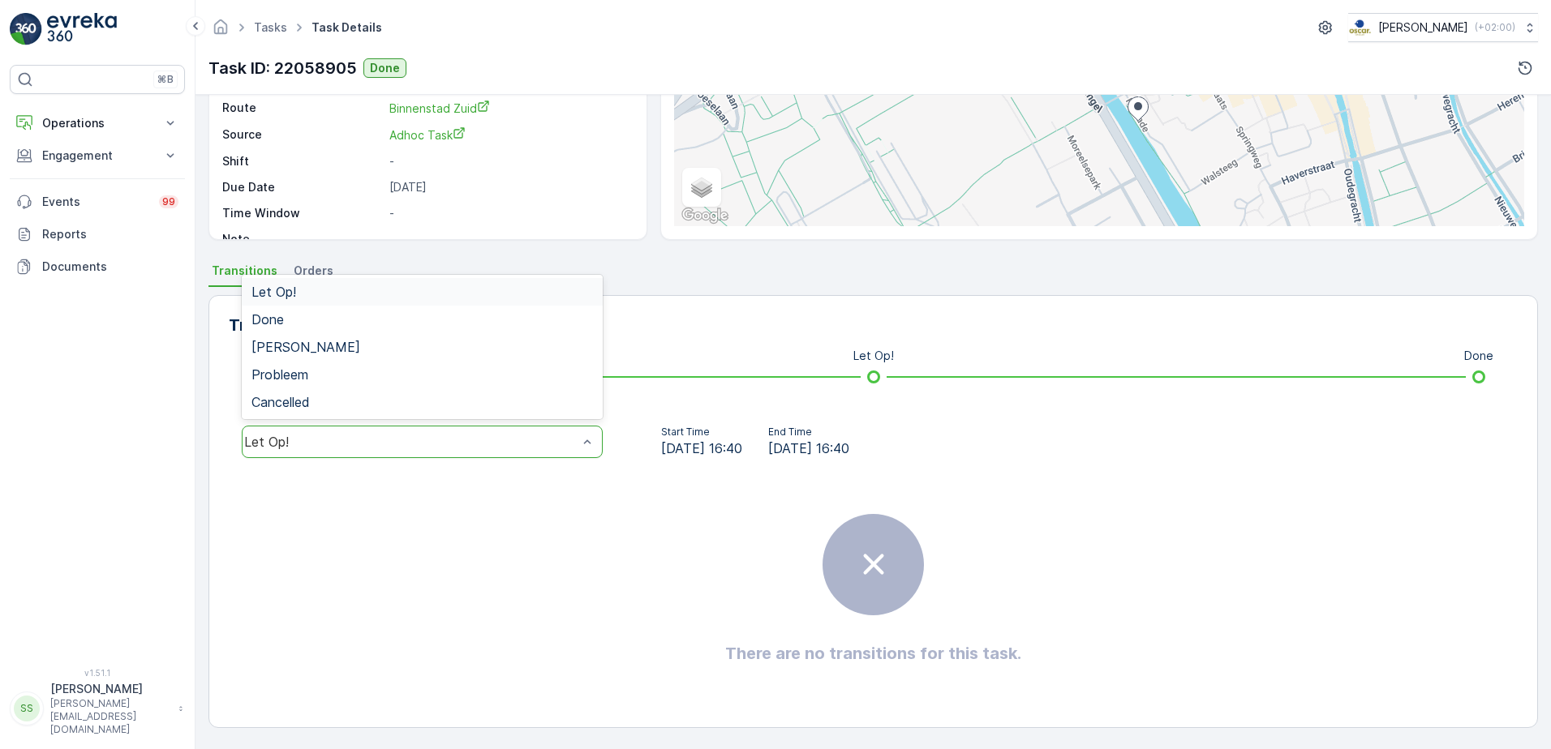
click at [457, 429] on div "Let Op!" at bounding box center [422, 442] width 361 height 32
click at [292, 319] on div "Done" at bounding box center [421, 319] width 341 height 15
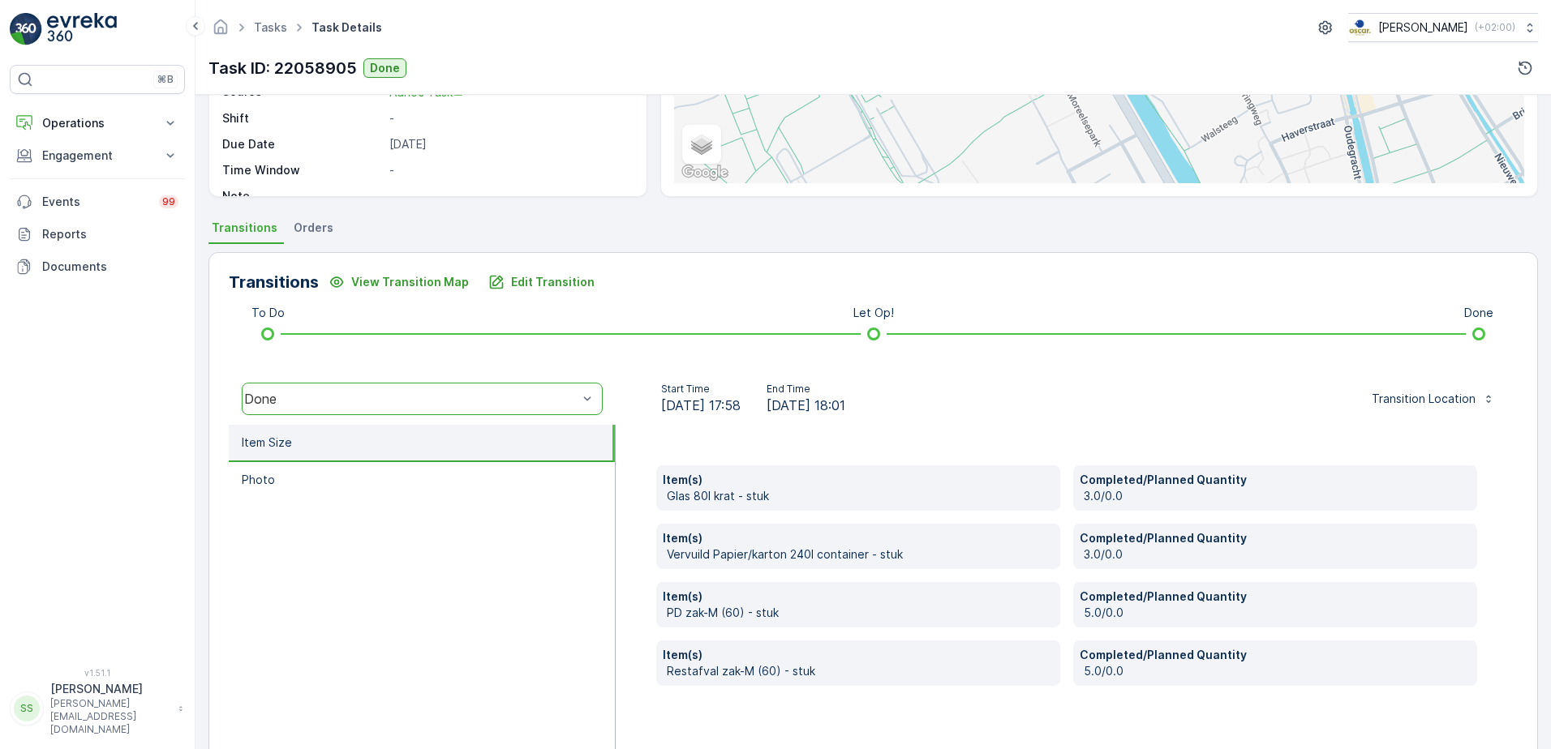
scroll to position [273, 0]
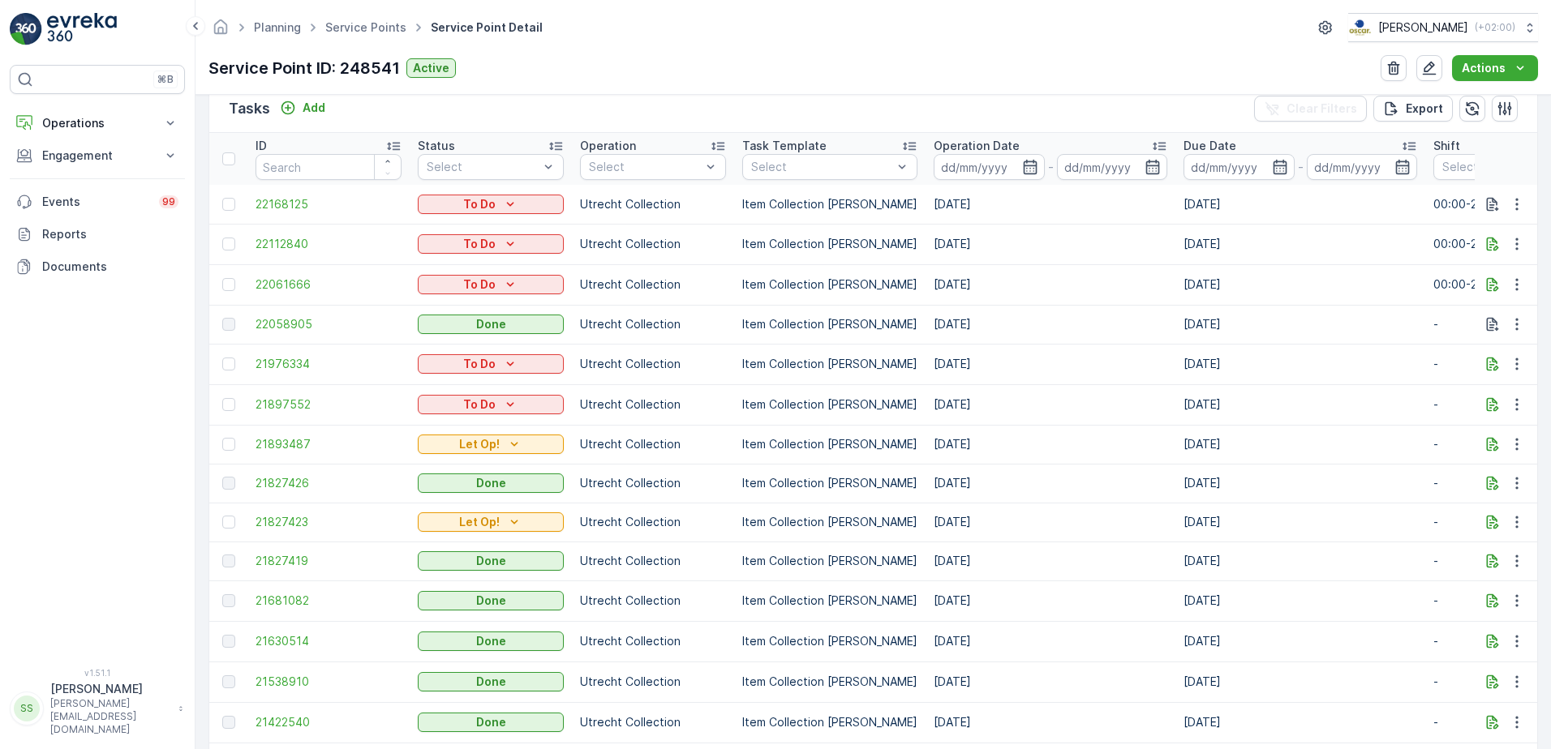
scroll to position [487, 0]
click at [642, 322] on p "Utrecht Collection" at bounding box center [653, 323] width 146 height 16
drag, startPoint x: 642, startPoint y: 322, endPoint x: 739, endPoint y: 328, distance: 96.7
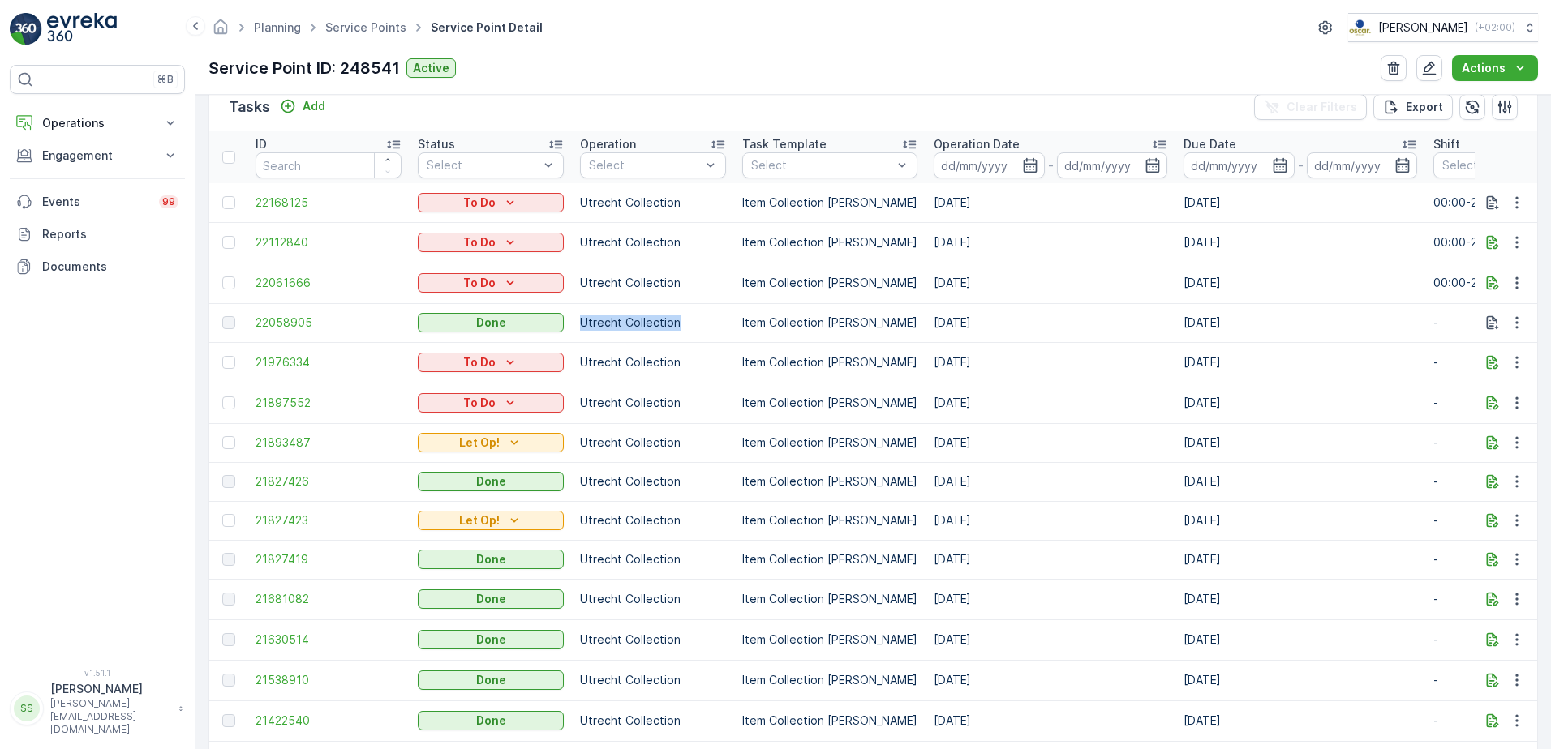
click at [739, 328] on td "Item Collection [PERSON_NAME]" at bounding box center [829, 322] width 191 height 39
click at [774, 321] on p "Item Collection [PERSON_NAME]" at bounding box center [829, 323] width 175 height 16
click at [774, 322] on p "Item Collection [PERSON_NAME]" at bounding box center [829, 323] width 175 height 16
drag, startPoint x: 774, startPoint y: 322, endPoint x: 735, endPoint y: 338, distance: 42.9
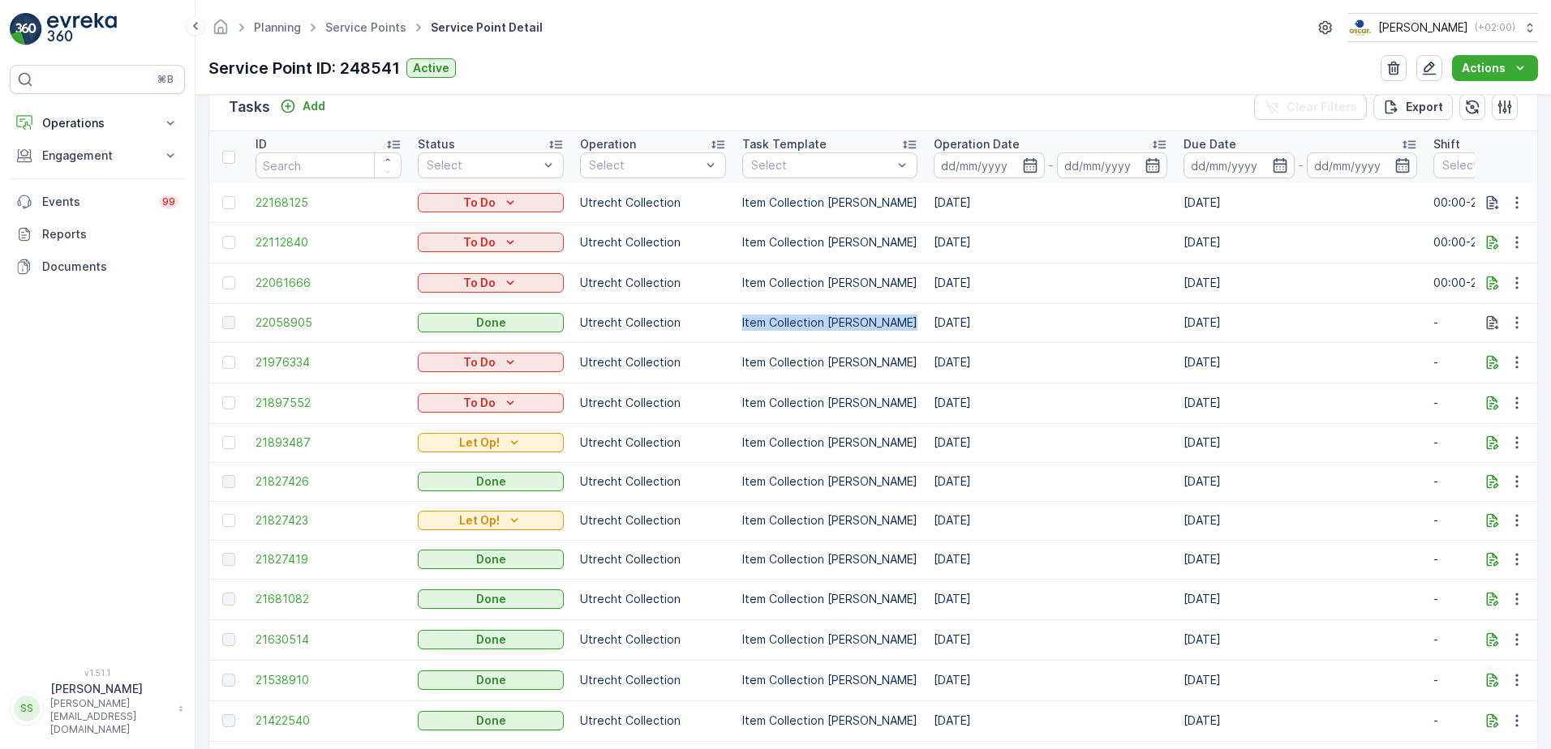
click at [735, 338] on td "Item Collection [PERSON_NAME]" at bounding box center [829, 322] width 191 height 39
click at [731, 138] on th "Operation Select" at bounding box center [653, 157] width 162 height 52
click at [297, 486] on span "21827426" at bounding box center [328, 482] width 146 height 16
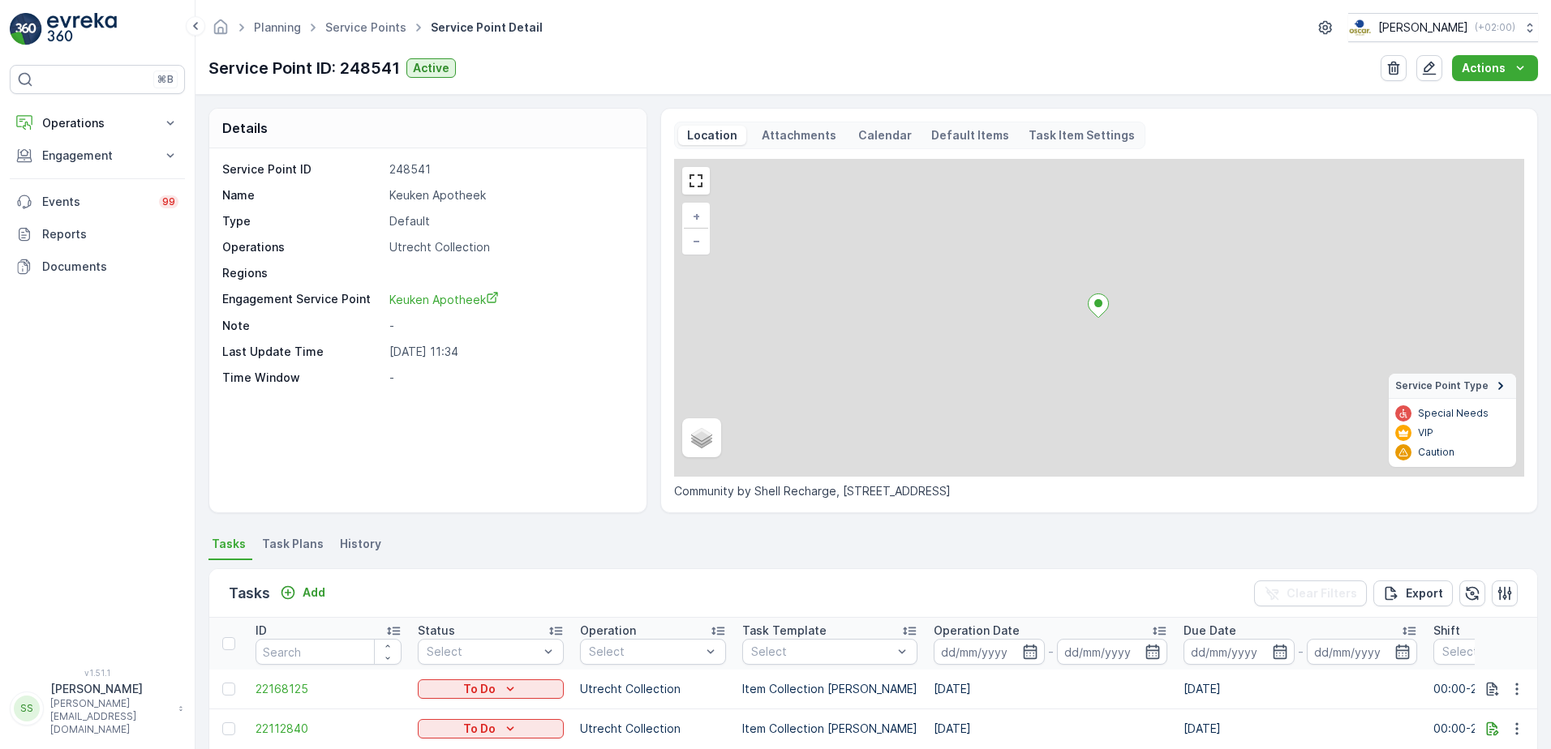
click at [619, 448] on div "Service Point ID 248541 Name Keuken Apotheek Type Default Operations Utrecht Co…" at bounding box center [427, 330] width 437 height 364
